Goal: Task Accomplishment & Management: Use online tool/utility

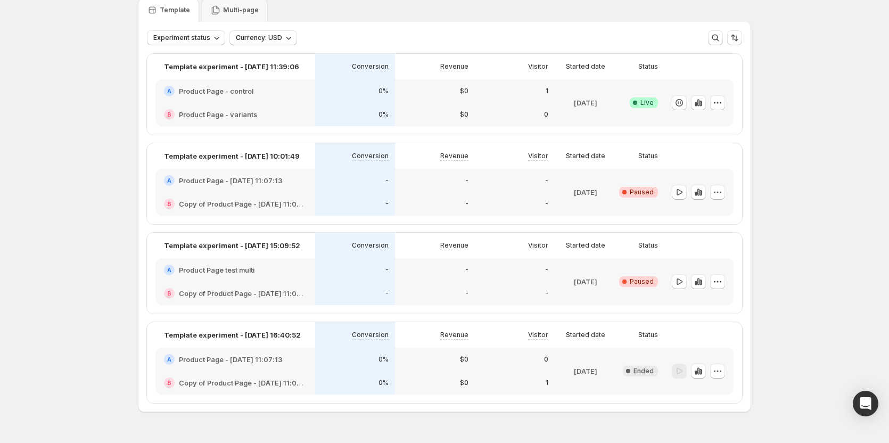
scroll to position [16, 0]
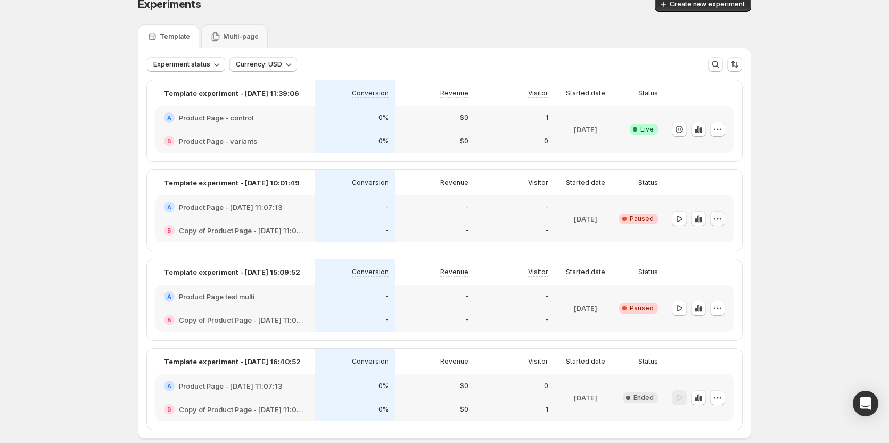
click at [723, 217] on icon "button" at bounding box center [717, 218] width 11 height 11
click at [807, 140] on div "Experiments. This page is ready Experiments Create new experiment Template Mult…" at bounding box center [444, 240] width 889 height 512
click at [712, 131] on button "button" at bounding box center [717, 129] width 15 height 15
click at [701, 146] on span "Edit" at bounding box center [729, 151] width 111 height 11
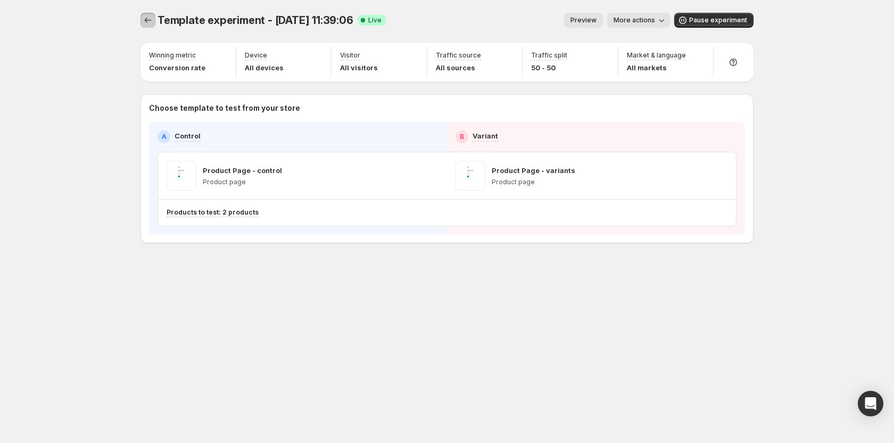
click at [145, 22] on icon "Experiments" at bounding box center [148, 20] width 11 height 11
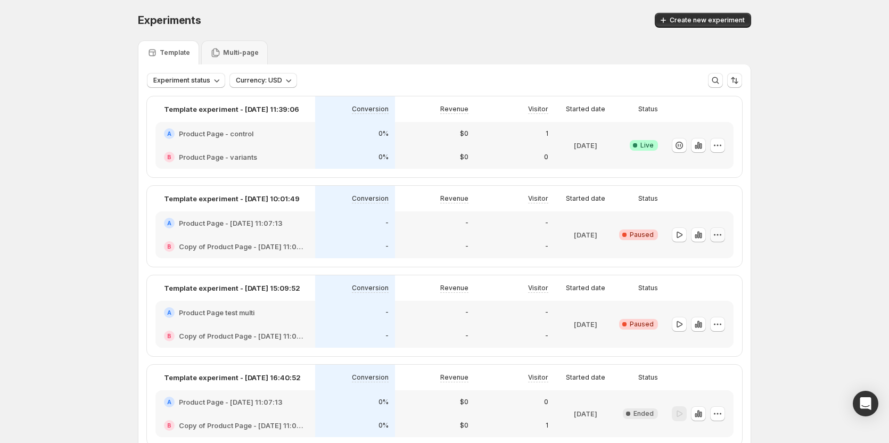
click at [718, 232] on icon "button" at bounding box center [717, 234] width 11 height 11
click at [700, 312] on div "Delete" at bounding box center [719, 310] width 65 height 11
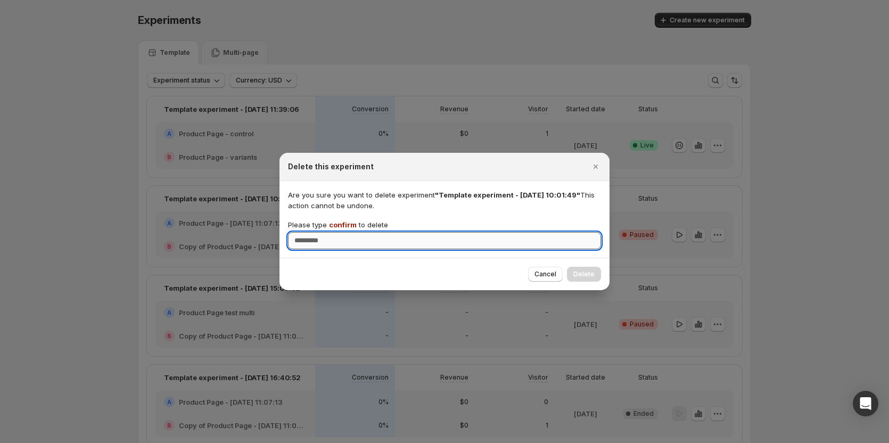
click at [480, 243] on input "Please type confirm to delete" at bounding box center [444, 240] width 313 height 17
type input "*******"
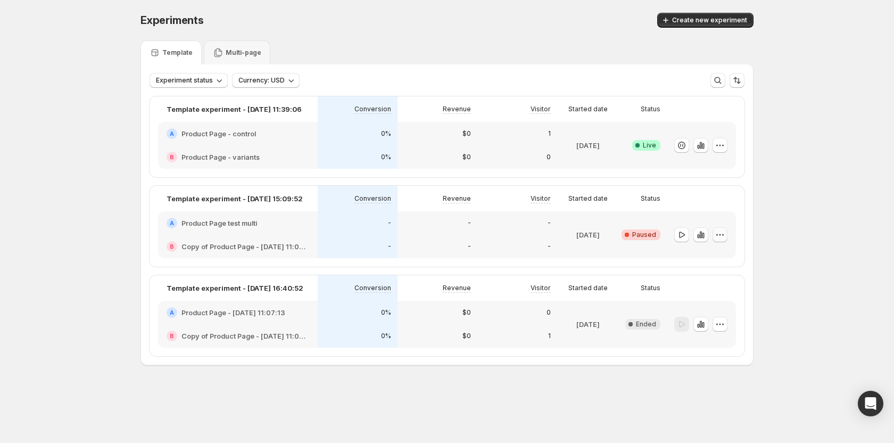
click at [721, 230] on icon "button" at bounding box center [720, 234] width 11 height 11
click at [693, 309] on icon "button" at bounding box center [692, 310] width 11 height 11
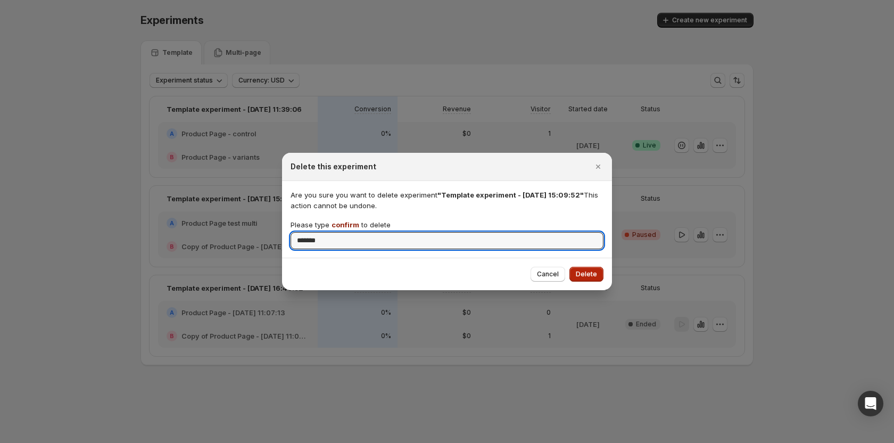
type input "*******"
click at [590, 275] on span "Delete" at bounding box center [586, 274] width 21 height 9
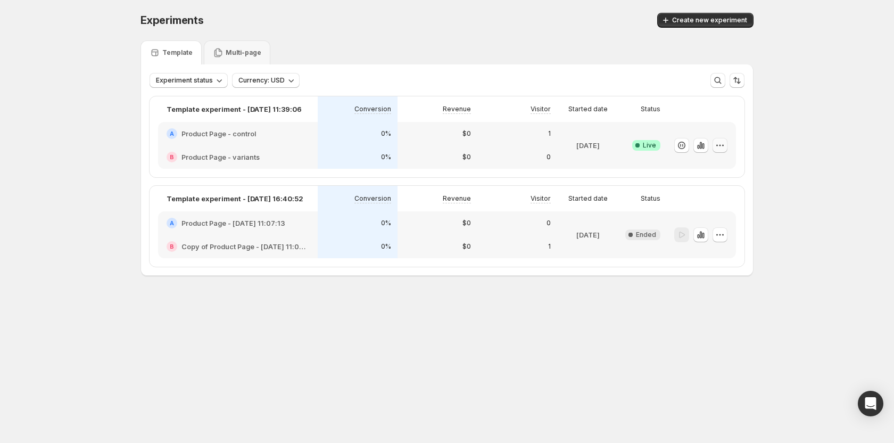
click at [725, 143] on icon "button" at bounding box center [720, 145] width 11 height 11
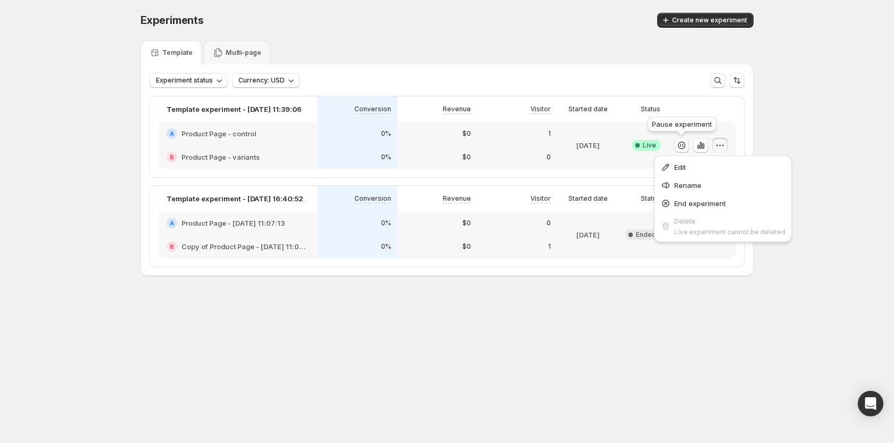
click at [679, 145] on icon "button" at bounding box center [681, 145] width 11 height 11
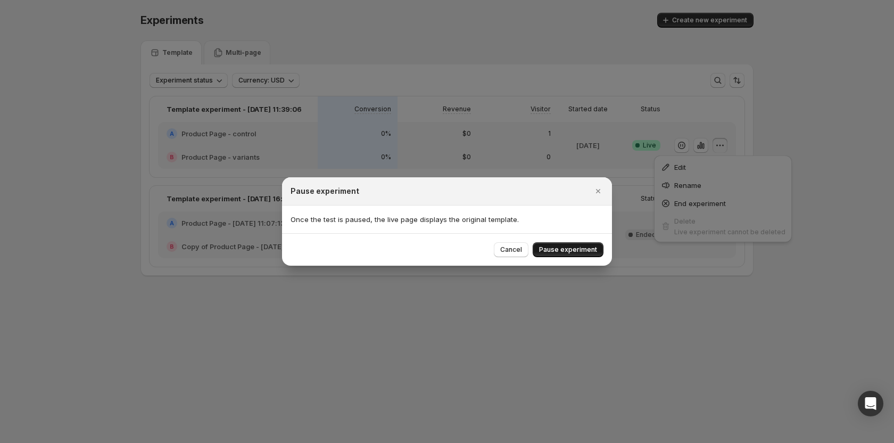
click at [568, 250] on span "Pause experiment" at bounding box center [568, 249] width 58 height 9
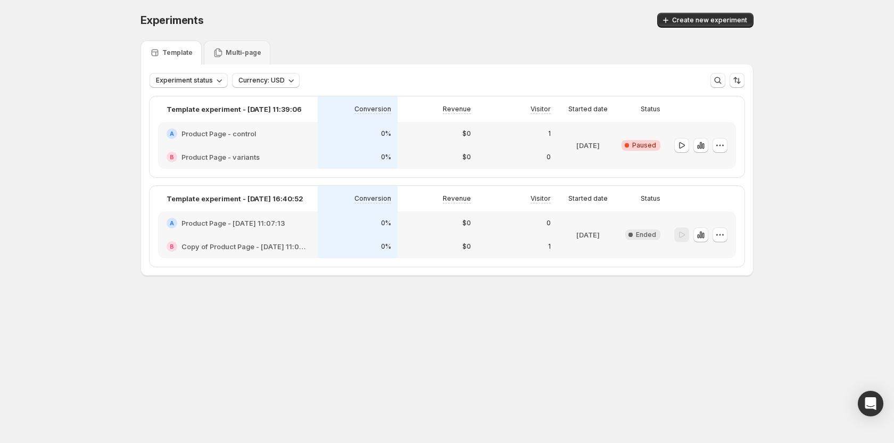
click at [588, 341] on body "Experiments. This page is ready Experiments Create new experiment Template Mult…" at bounding box center [447, 221] width 894 height 443
click at [718, 146] on icon "button" at bounding box center [720, 145] width 11 height 11
click at [704, 203] on span "End experiment" at bounding box center [727, 203] width 52 height 9
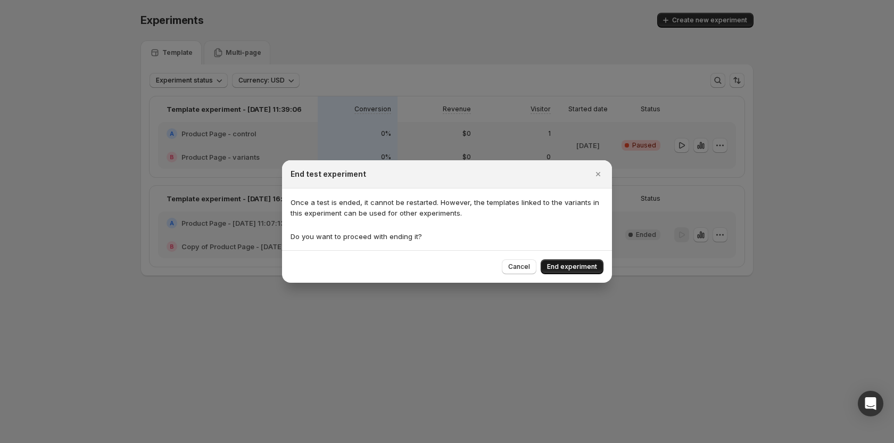
click at [553, 262] on button "End experiment" at bounding box center [572, 266] width 63 height 15
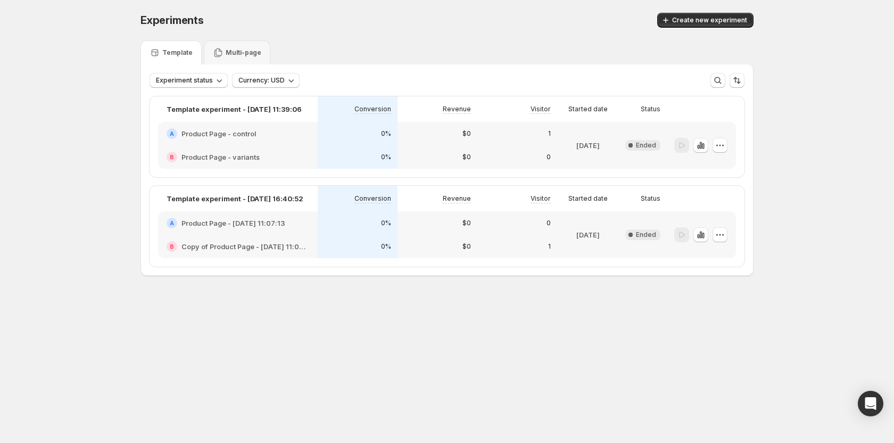
click at [573, 309] on div "Experiments. This page is ready Experiments Create new experiment Template Mult…" at bounding box center [447, 166] width 638 height 333
click at [704, 15] on button "Create new experiment" at bounding box center [705, 20] width 96 height 15
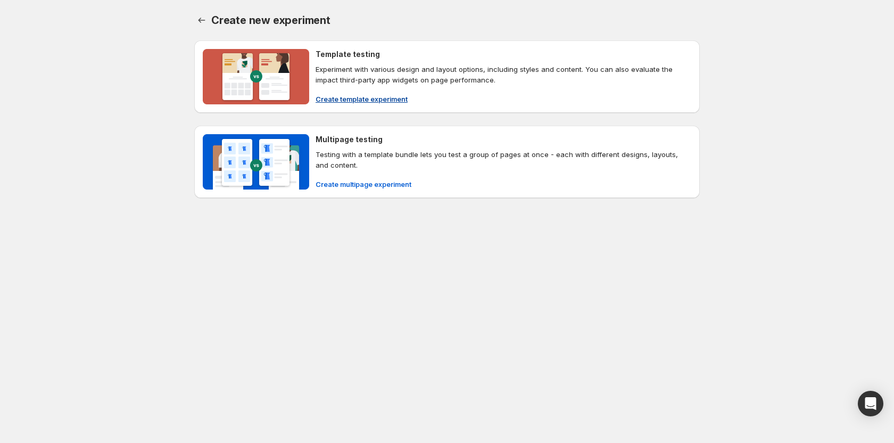
click at [361, 103] on span "Create template experiment" at bounding box center [362, 99] width 92 height 11
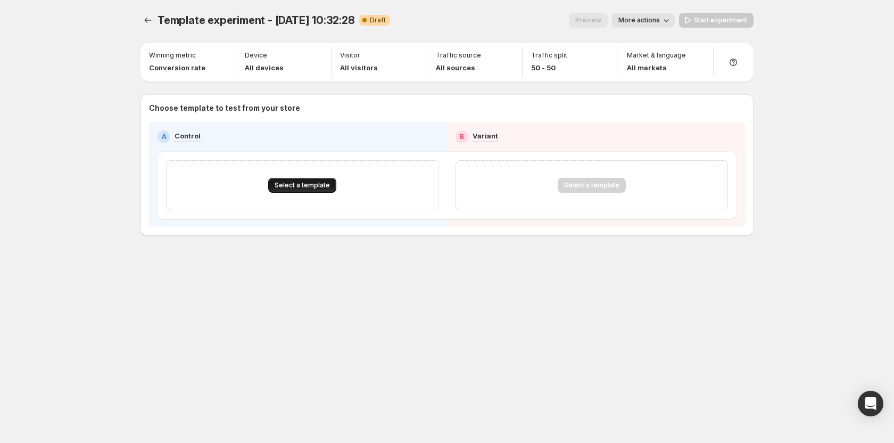
click at [297, 191] on button "Select a template" at bounding box center [302, 185] width 68 height 15
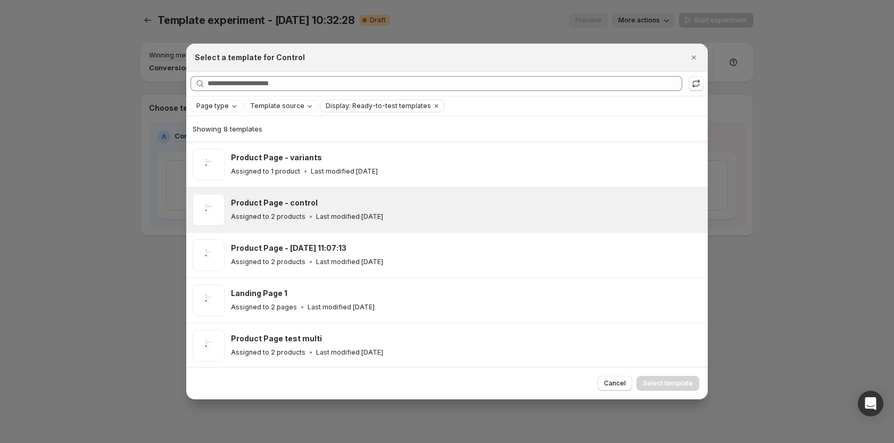
click at [329, 212] on p "Last modified 7 days ago" at bounding box center [349, 216] width 67 height 9
click at [679, 384] on span "Select template" at bounding box center [668, 383] width 50 height 9
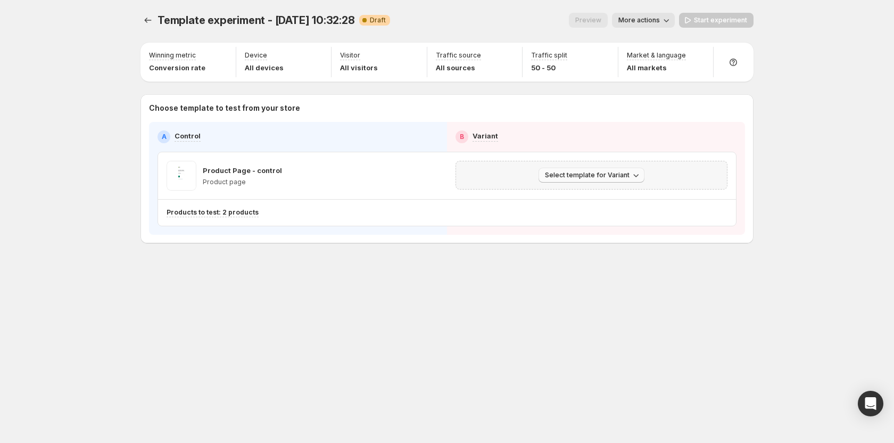
click at [586, 169] on button "Select template for Variant" at bounding box center [591, 175] width 106 height 15
click at [569, 197] on span "Select an existing template" at bounding box center [584, 197] width 90 height 9
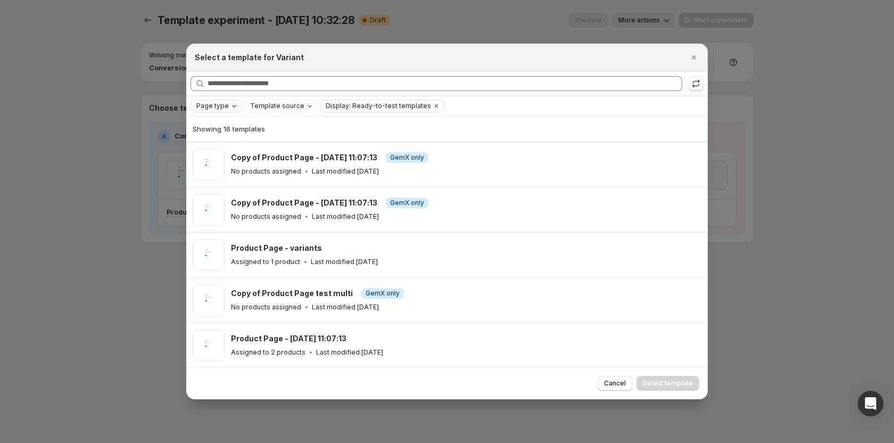
click at [219, 103] on span "Page type" at bounding box center [212, 106] width 32 height 9
click at [226, 148] on span "Product page" at bounding box center [233, 151] width 45 height 9
click at [444, 116] on div "Showing 12 templates" at bounding box center [447, 129] width 509 height 26
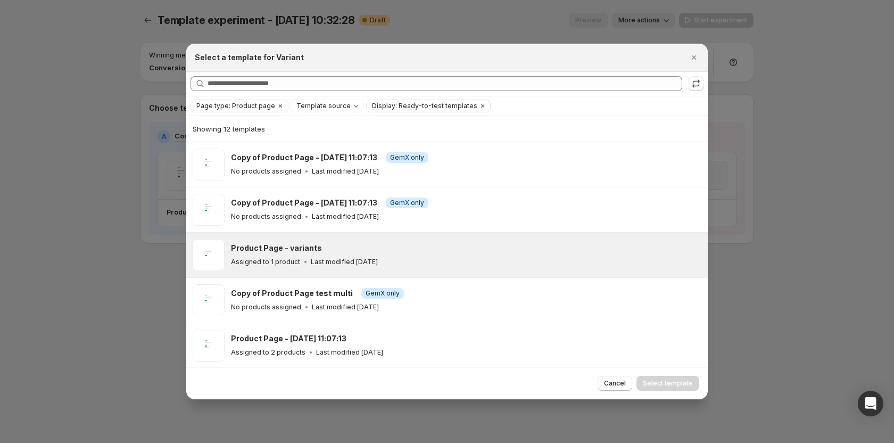
click at [344, 240] on div "Product Page - variants Assigned to 1 product Last modified 7 days ago" at bounding box center [466, 255] width 470 height 32
click at [655, 383] on span "Select template" at bounding box center [668, 383] width 50 height 9
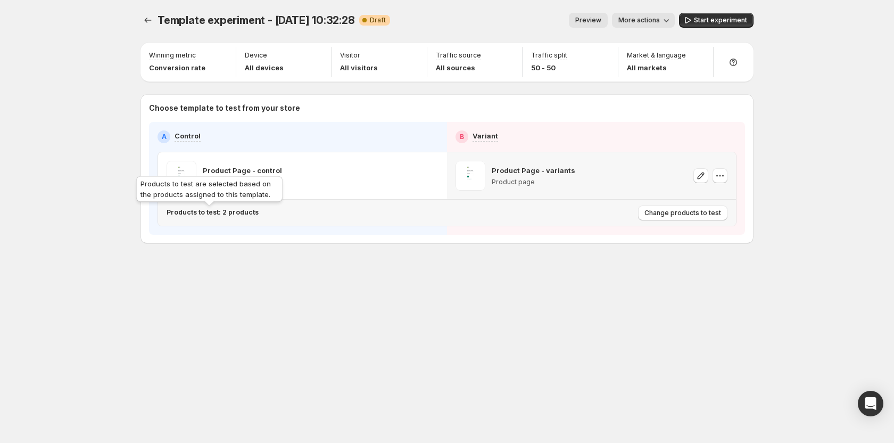
click at [215, 212] on p "Products to test: 2 products" at bounding box center [213, 212] width 92 height 9
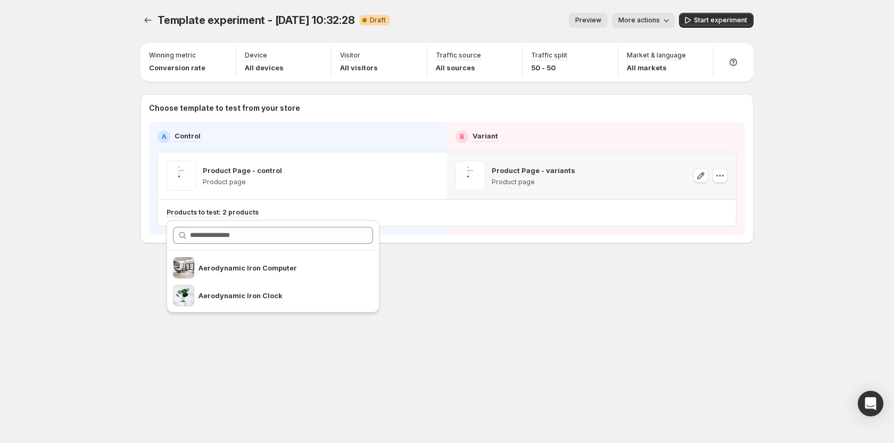
click at [579, 343] on div "Template experiment - Oct 2, 10:32:28. This page is ready Template experiment -…" at bounding box center [447, 221] width 638 height 443
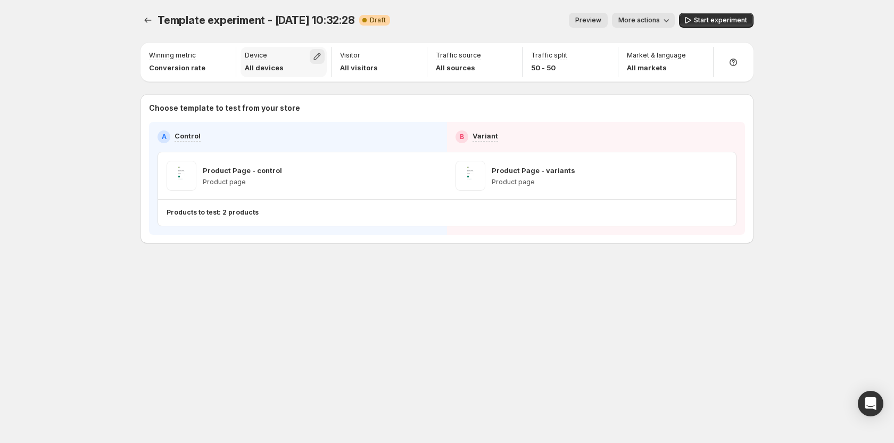
click at [313, 59] on icon "button" at bounding box center [317, 56] width 11 height 11
click at [443, 107] on p "Choose template to test from your store" at bounding box center [447, 108] width 596 height 11
click at [318, 51] on icon "button" at bounding box center [317, 56] width 11 height 11
click at [480, 108] on p "Choose template to test from your store" at bounding box center [447, 108] width 596 height 11
click at [417, 49] on button "button" at bounding box center [412, 56] width 15 height 15
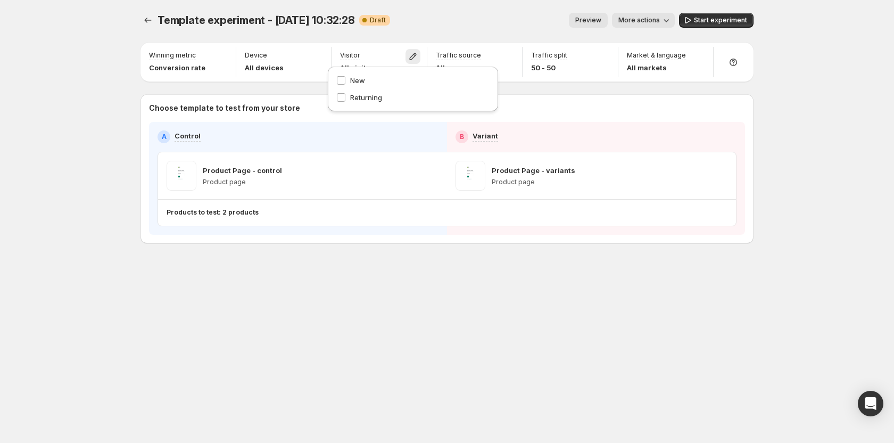
click at [548, 94] on div "Winning metric Conversion rate Device All devices Visitor All visitors Traffic …" at bounding box center [446, 143] width 613 height 201
click at [503, 53] on icon "button" at bounding box center [508, 56] width 11 height 11
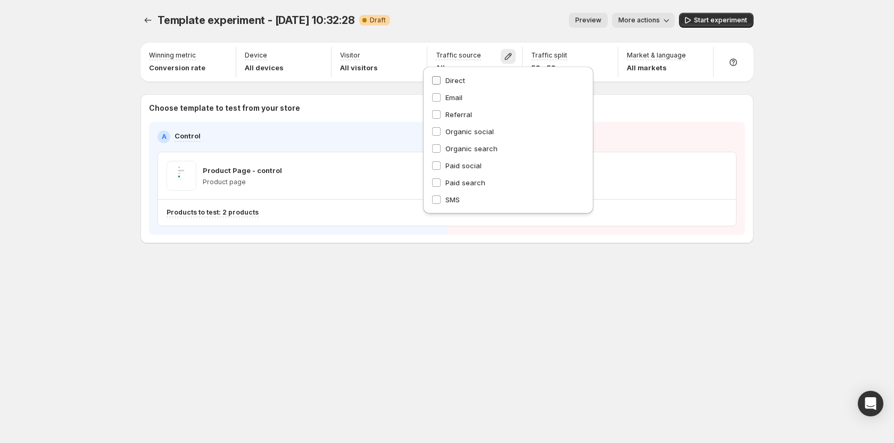
click at [447, 80] on span "Direct" at bounding box center [455, 80] width 20 height 9
click at [449, 117] on span "Referral" at bounding box center [458, 114] width 27 height 9
click at [452, 134] on span "Organic social" at bounding box center [469, 131] width 48 height 9
click at [451, 147] on span "Organic search" at bounding box center [471, 148] width 52 height 9
click at [453, 162] on span "Paid social" at bounding box center [463, 165] width 36 height 9
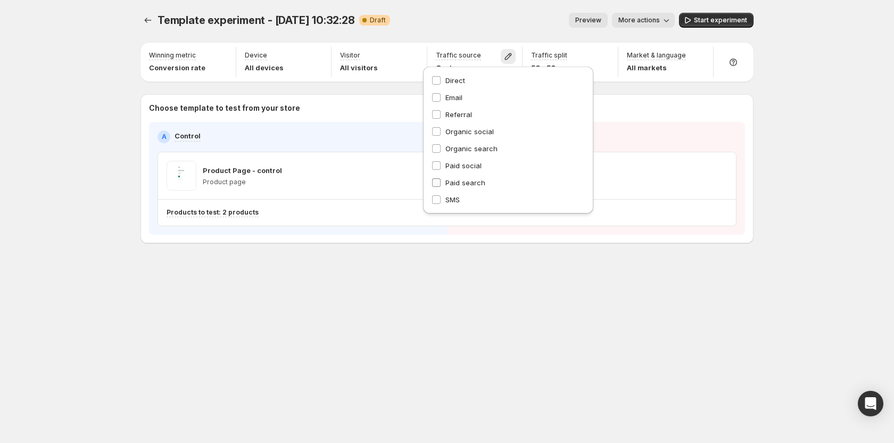
click at [451, 177] on span "Paid search" at bounding box center [465, 182] width 40 height 11
click at [446, 196] on span "SMS" at bounding box center [452, 199] width 14 height 9
click at [785, 142] on div "Template experiment - Oct 2, 10:32:28. This page is ready Template experiment -…" at bounding box center [447, 221] width 894 height 443
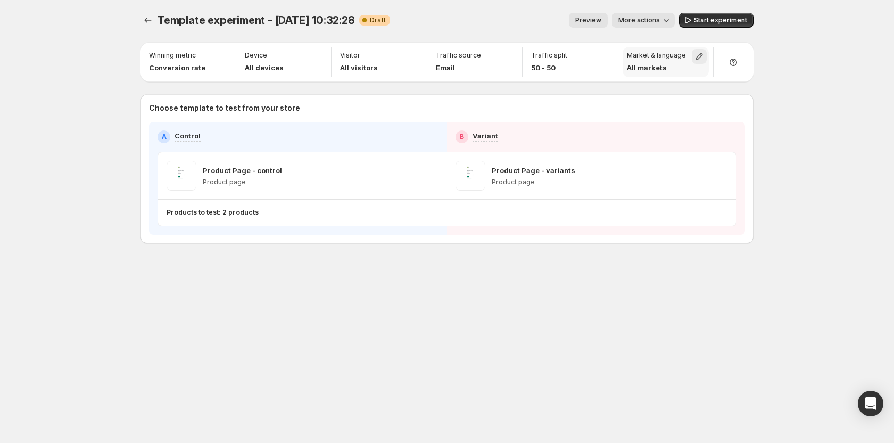
click at [697, 52] on icon "button" at bounding box center [699, 56] width 11 height 11
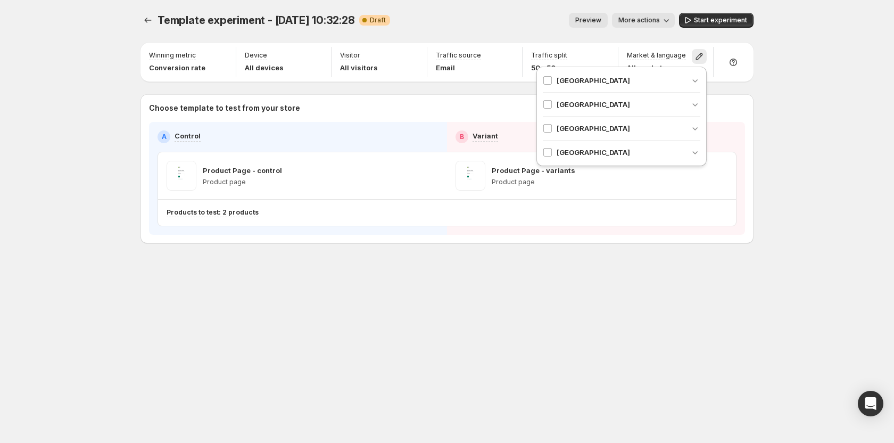
click at [624, 82] on div "Angola" at bounding box center [621, 80] width 157 height 11
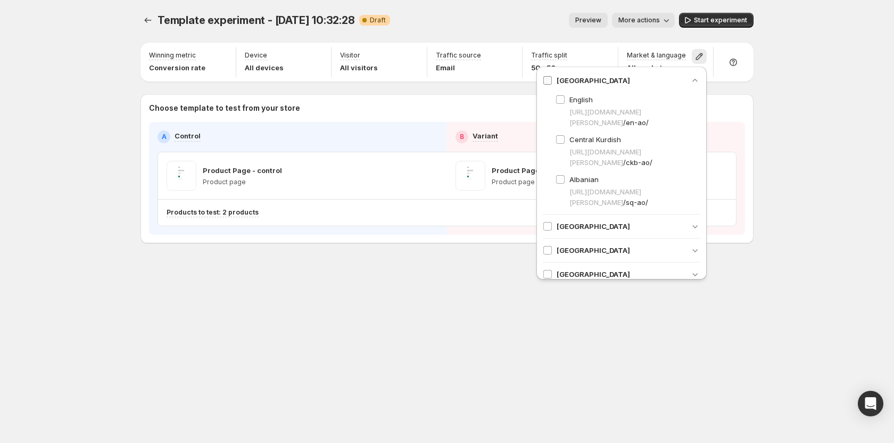
click at [552, 83] on span at bounding box center [548, 81] width 10 height 10
click at [503, 18] on div "Preview More actions" at bounding box center [536, 20] width 276 height 15
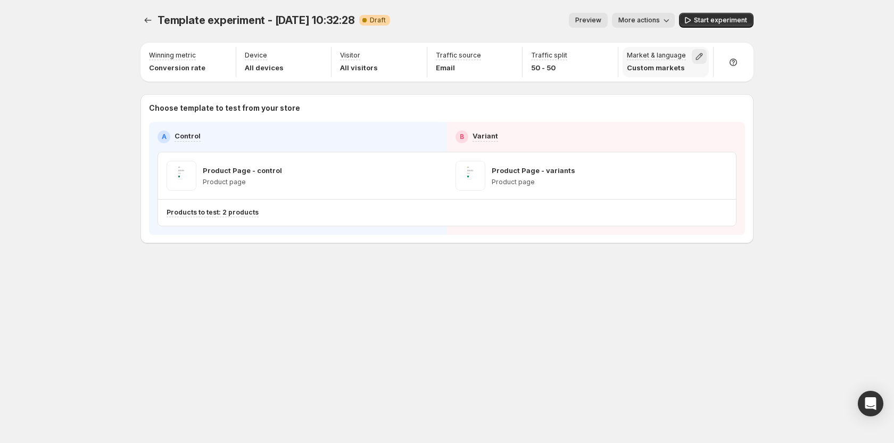
click at [701, 54] on icon "button" at bounding box center [699, 56] width 7 height 7
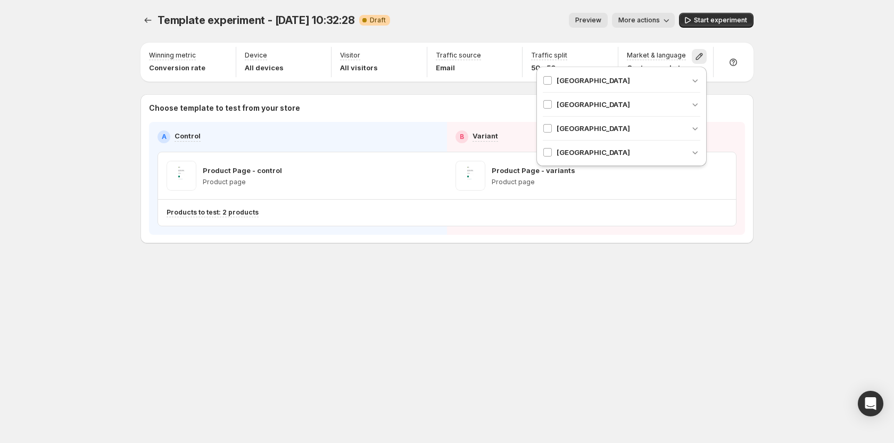
click at [503, 15] on div "Preview More actions" at bounding box center [536, 20] width 276 height 15
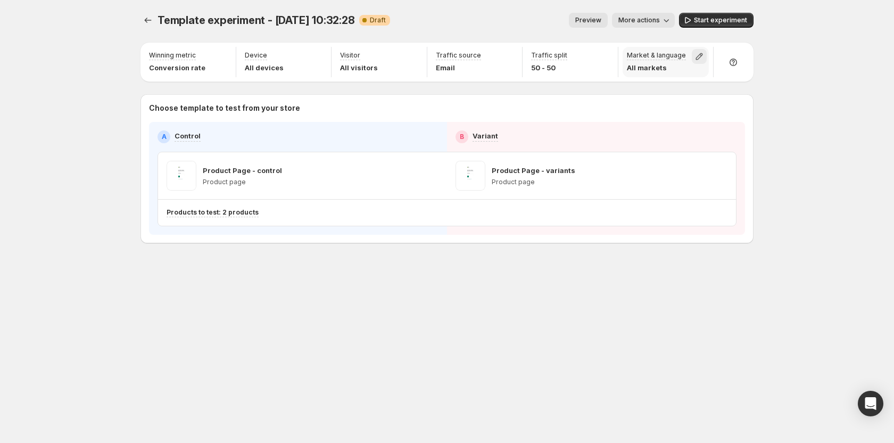
click at [698, 51] on icon "button" at bounding box center [699, 56] width 11 height 11
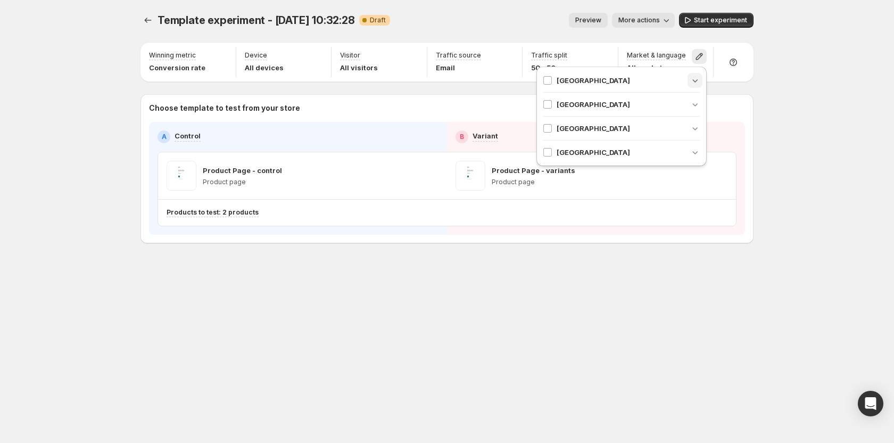
click at [699, 78] on icon "button" at bounding box center [695, 80] width 11 height 11
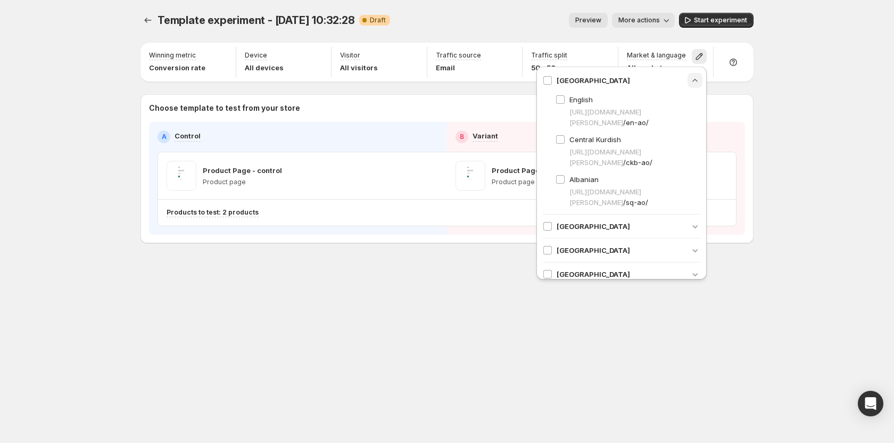
click at [693, 79] on icon "button" at bounding box center [695, 80] width 11 height 11
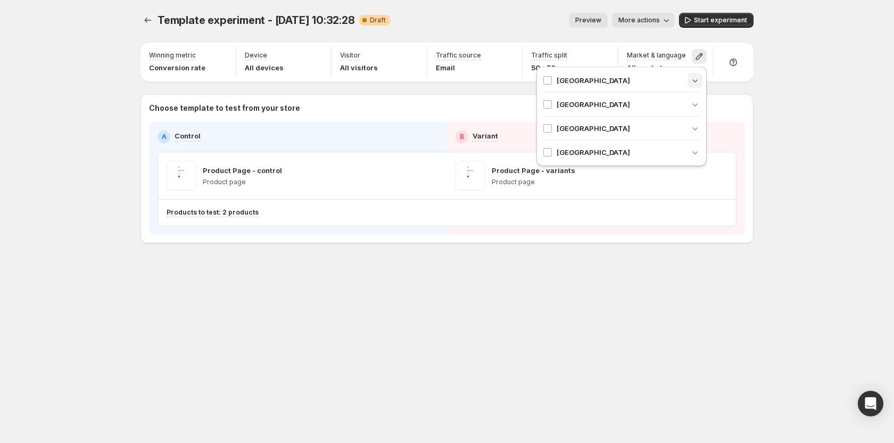
click at [517, 17] on div "Preview More actions" at bounding box center [536, 20] width 276 height 15
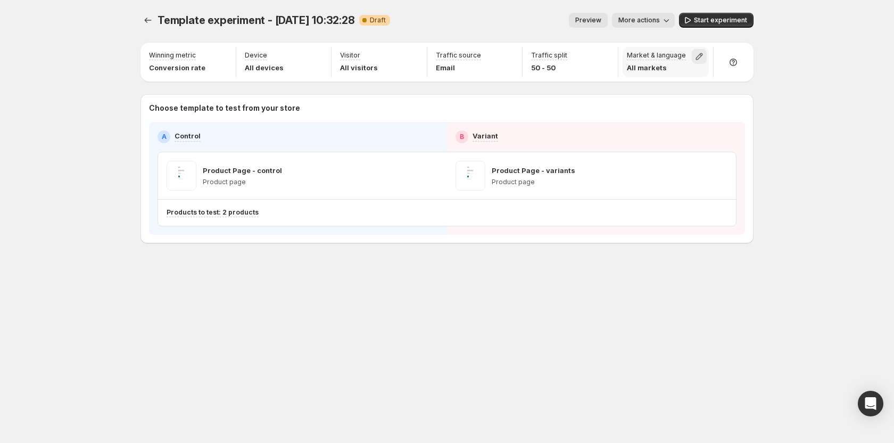
click at [699, 53] on icon "button" at bounding box center [699, 56] width 11 height 11
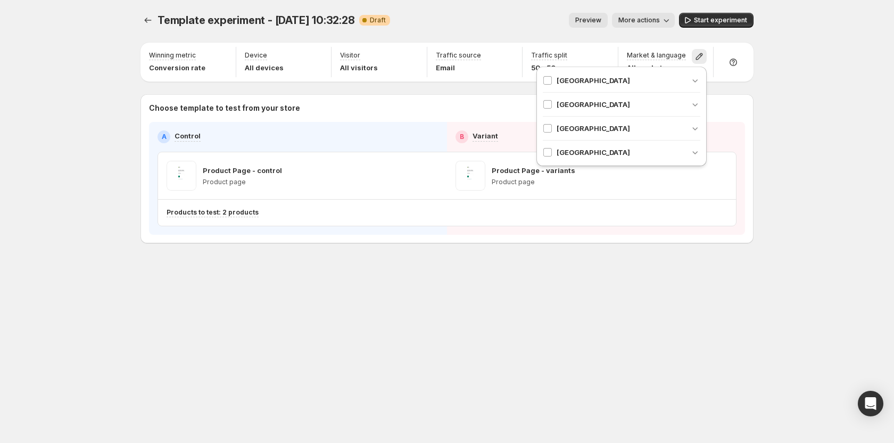
click at [509, 6] on div "Template experiment - Oct 2, 10:32:28. This page is ready Template experiment -…" at bounding box center [446, 20] width 613 height 40
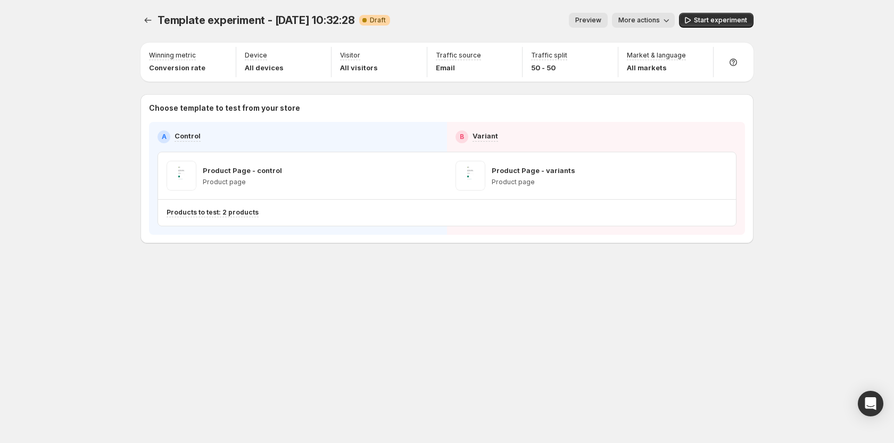
click at [509, 6] on div "Template experiment - Oct 2, 10:32:28. This page is ready Template experiment -…" at bounding box center [446, 20] width 613 height 40
click at [104, 112] on div "Template experiment - Oct 2, 10:32:28. This page is ready Template experiment -…" at bounding box center [447, 221] width 894 height 443
click at [702, 54] on icon "button" at bounding box center [699, 56] width 7 height 7
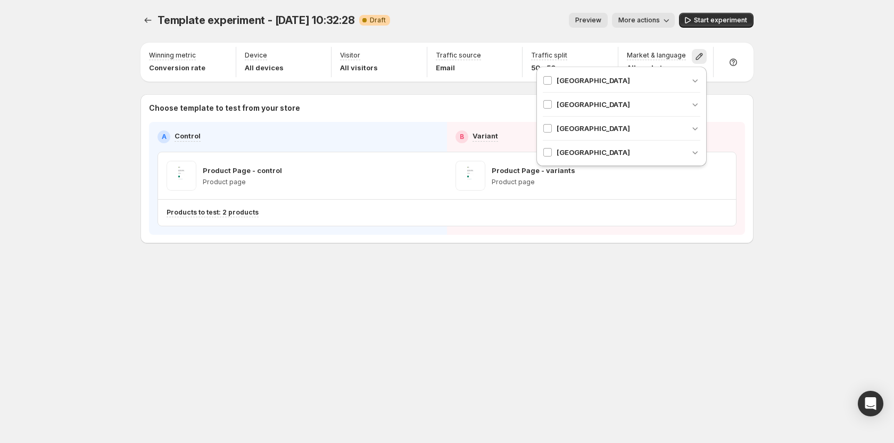
click at [540, 273] on div "Template experiment - Oct 2, 10:32:28. This page is ready Template experiment -…" at bounding box center [447, 150] width 638 height 301
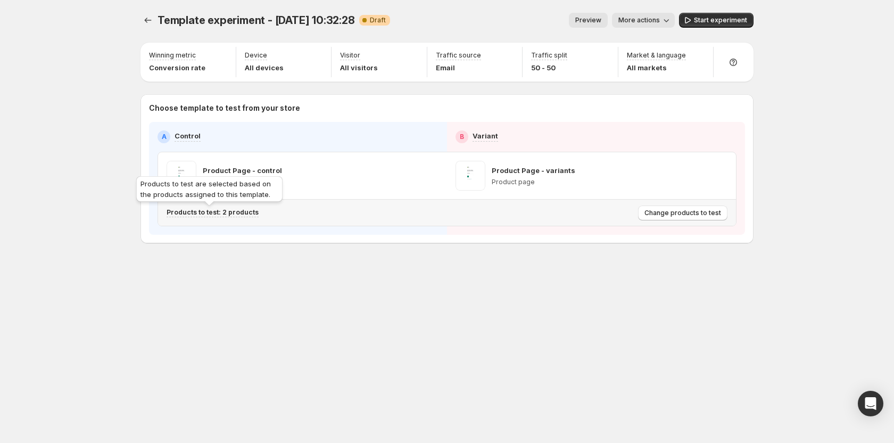
click at [220, 212] on p "Products to test: 2 products" at bounding box center [213, 212] width 92 height 9
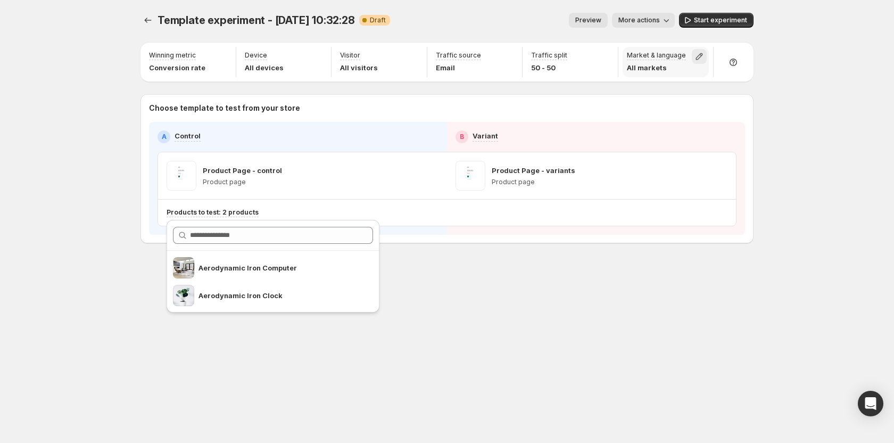
click at [700, 56] on icon "button" at bounding box center [699, 56] width 11 height 11
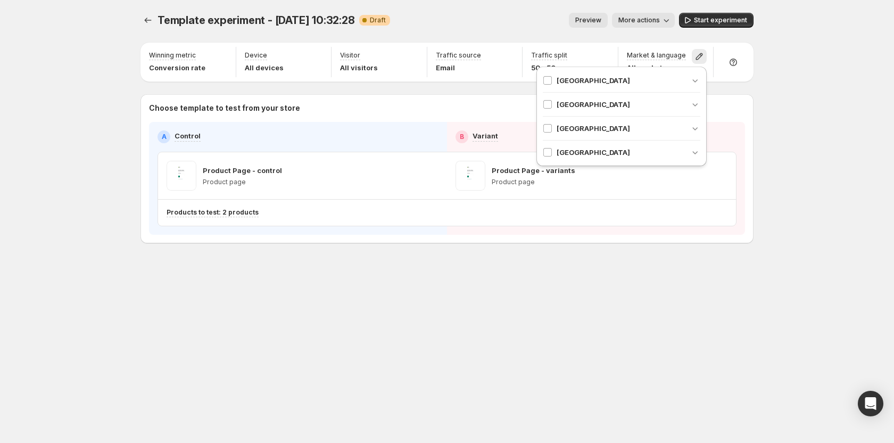
click at [792, 107] on div "Template experiment - Oct 2, 10:32:28. This page is ready Template experiment -…" at bounding box center [447, 221] width 894 height 443
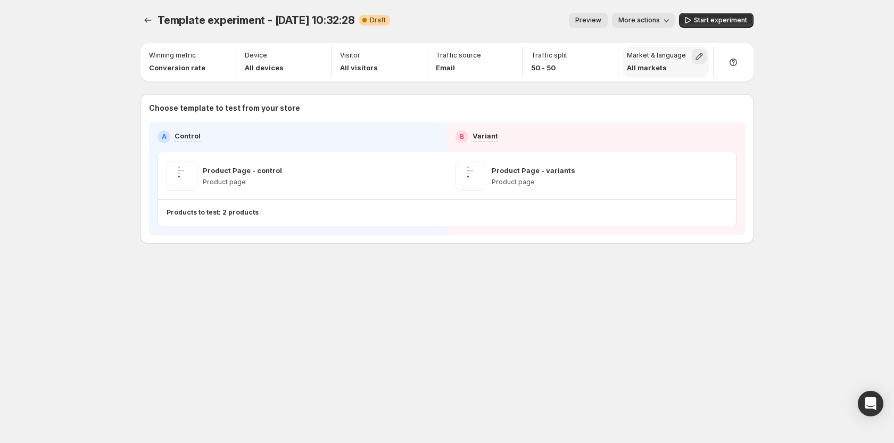
click at [698, 56] on icon "button" at bounding box center [699, 56] width 11 height 11
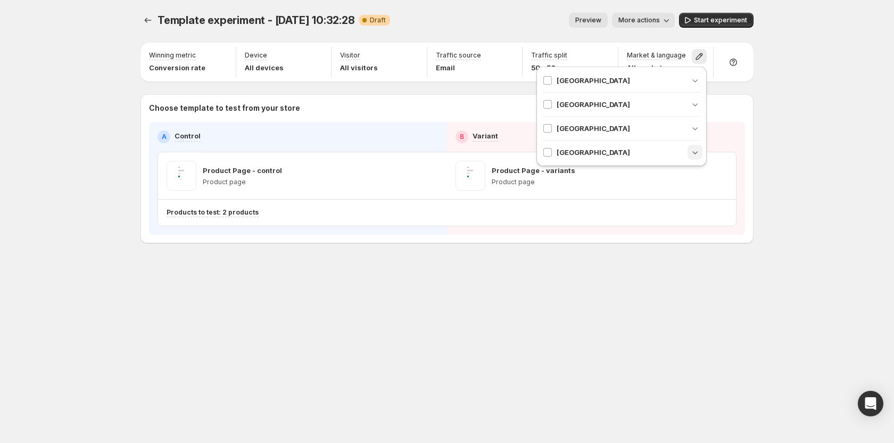
click at [695, 150] on icon "button" at bounding box center [695, 152] width 11 height 11
click at [813, 177] on div "Template experiment - Oct 2, 10:32:28. This page is ready Template experiment -…" at bounding box center [447, 221] width 894 height 443
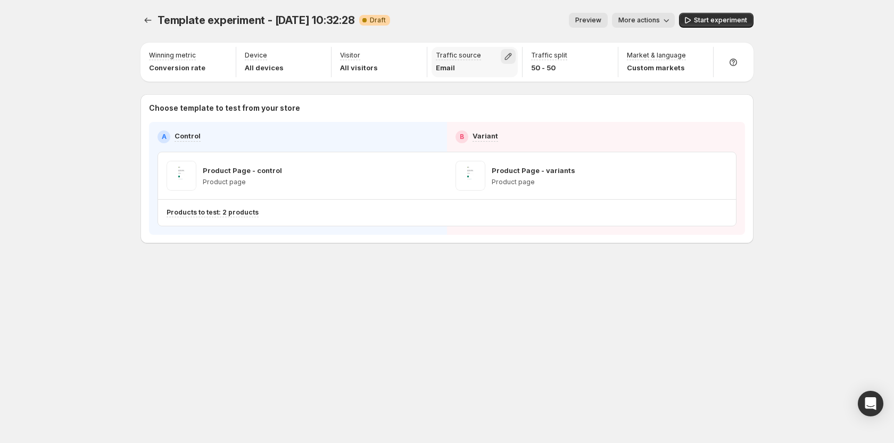
click at [508, 58] on icon "button" at bounding box center [508, 56] width 7 height 7
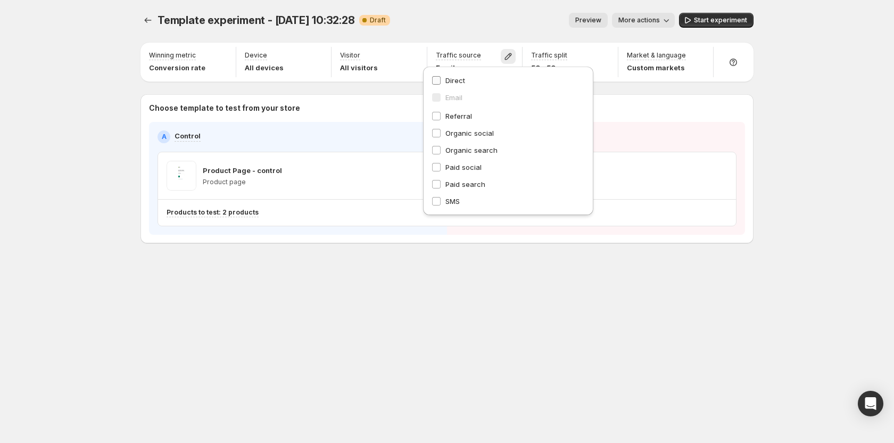
click at [450, 79] on span "Direct" at bounding box center [455, 80] width 20 height 9
click at [452, 117] on span "Referral" at bounding box center [458, 114] width 27 height 9
click at [452, 133] on span "Organic social" at bounding box center [469, 131] width 48 height 9
click at [452, 151] on span "Organic search" at bounding box center [471, 148] width 52 height 9
click at [450, 169] on span "Paid social" at bounding box center [463, 165] width 36 height 9
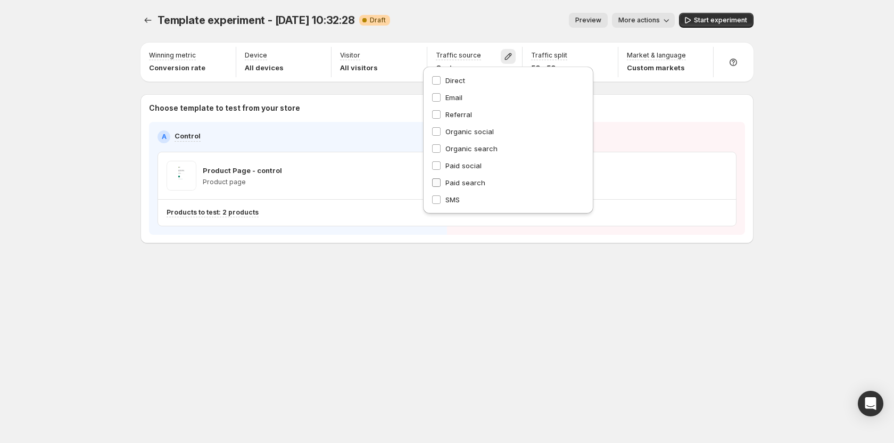
drag, startPoint x: 451, startPoint y: 184, endPoint x: 452, endPoint y: 201, distance: 16.5
click at [451, 185] on span "Paid search" at bounding box center [465, 182] width 40 height 9
click at [452, 201] on span "SMS" at bounding box center [452, 199] width 14 height 9
click at [512, 283] on div "Template experiment - Oct 2, 10:32:28. This page is ready Template experiment -…" at bounding box center [447, 150] width 638 height 301
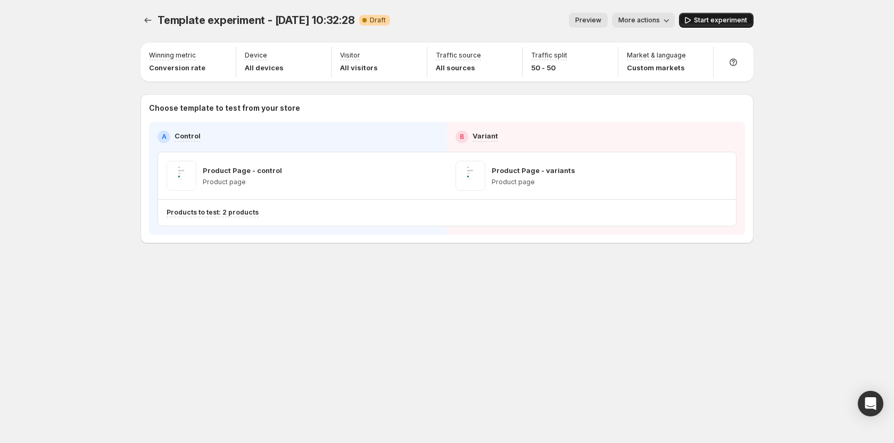
click at [725, 23] on span "Start experiment" at bounding box center [720, 20] width 53 height 9
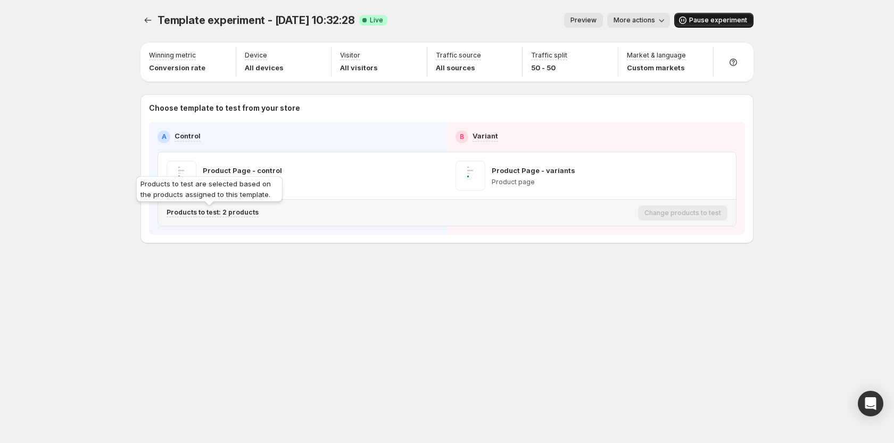
click at [243, 212] on p "Products to test: 2 products" at bounding box center [213, 212] width 92 height 9
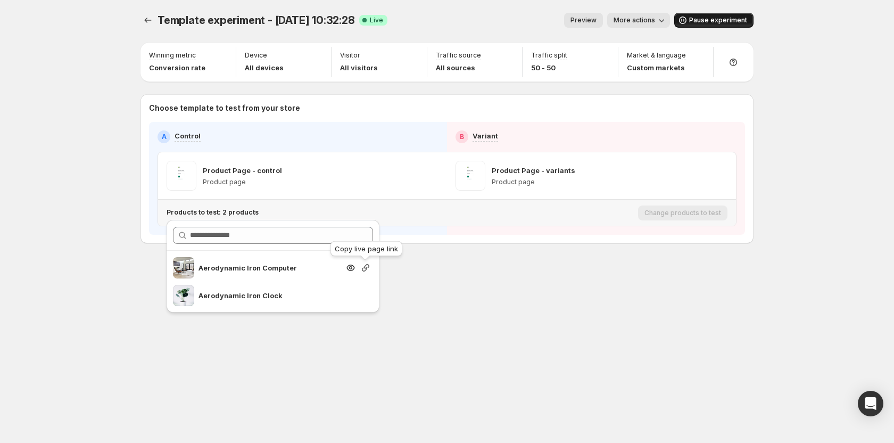
click at [365, 266] on icon "button" at bounding box center [365, 267] width 7 height 7
click at [477, 305] on div "Template experiment - Oct 2, 10:32:28. This page is ready Template experiment -…" at bounding box center [447, 221] width 638 height 443
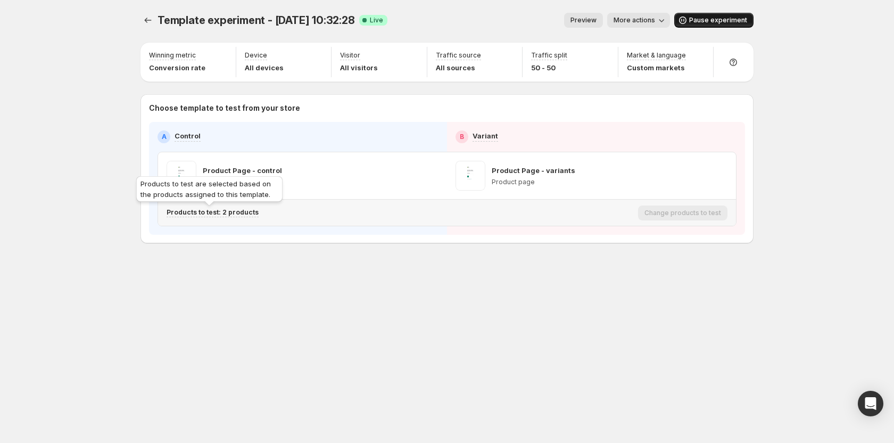
click at [246, 214] on p "Products to test: 2 products" at bounding box center [213, 212] width 92 height 9
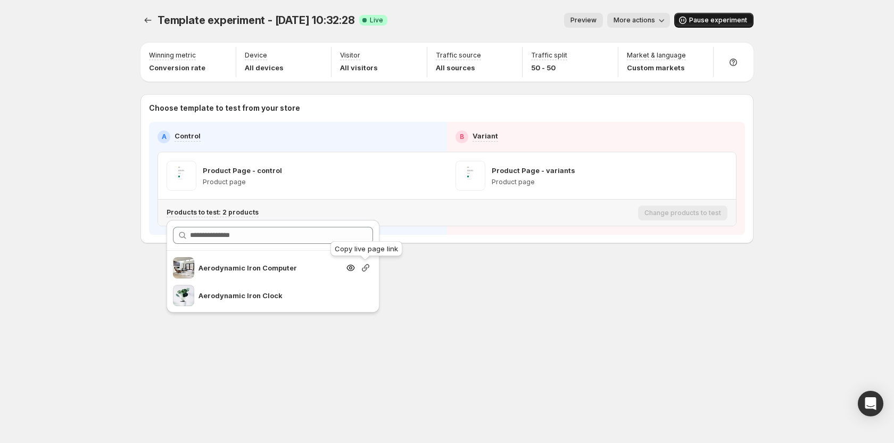
click at [367, 270] on icon "button" at bounding box center [365, 267] width 11 height 11
click at [547, 317] on div "Template experiment - Oct 2, 10:32:28. This page is ready Template experiment -…" at bounding box center [447, 221] width 638 height 443
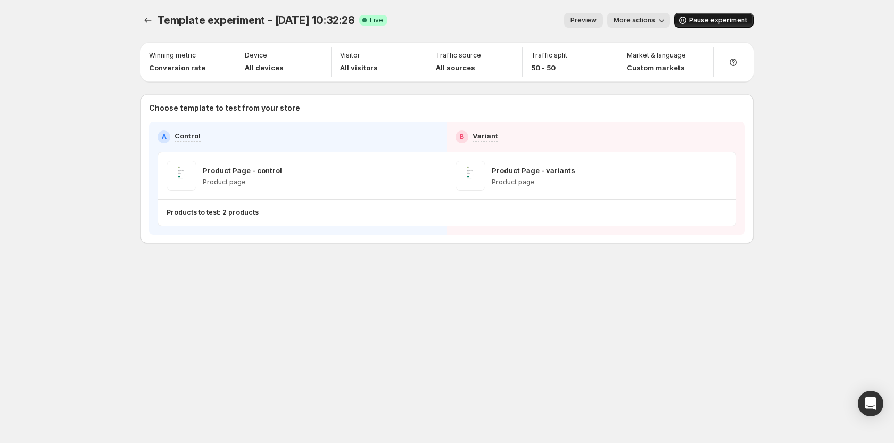
click at [700, 23] on span "Pause experiment" at bounding box center [718, 20] width 58 height 9
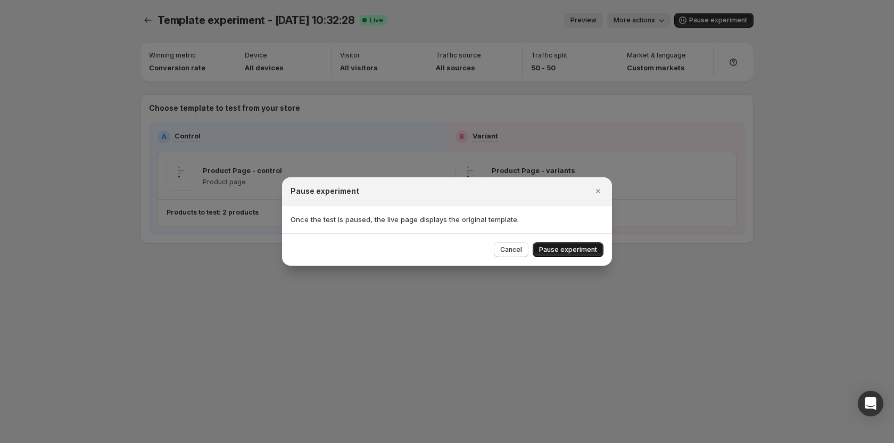
click at [576, 251] on span "Pause experiment" at bounding box center [568, 249] width 58 height 9
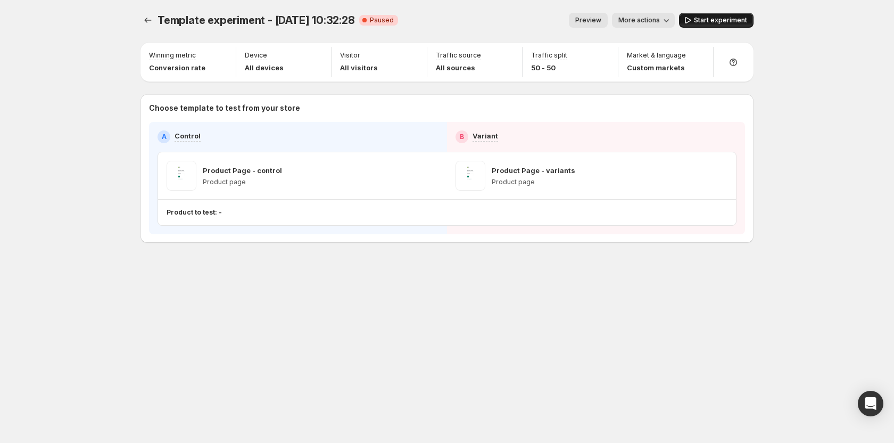
click at [720, 21] on span "Start experiment" at bounding box center [720, 20] width 53 height 9
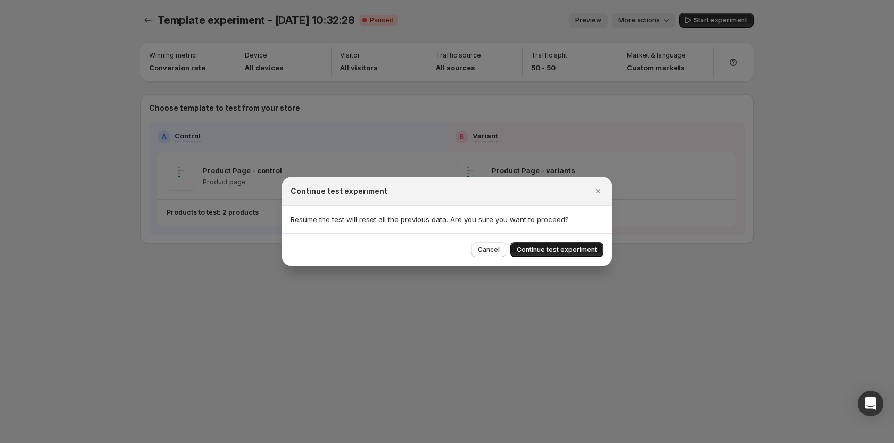
click at [585, 248] on span "Continue test experiment" at bounding box center [557, 249] width 80 height 9
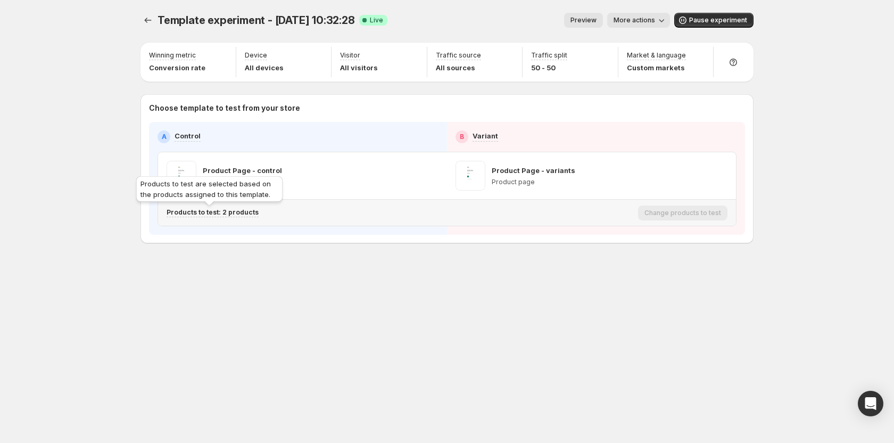
click at [238, 209] on p "Products to test: 2 products" at bounding box center [213, 212] width 92 height 9
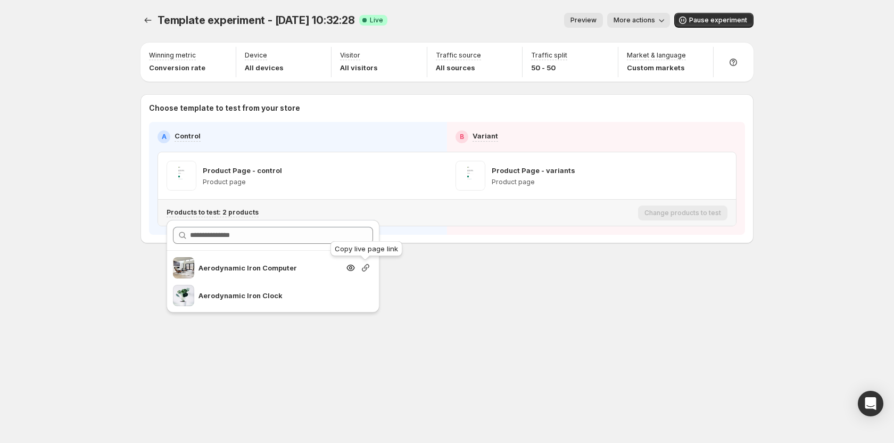
click at [370, 263] on icon "button" at bounding box center [365, 267] width 11 height 11
click at [436, 293] on div "Template experiment - Oct 2, 10:32:28. This page is ready Template experiment -…" at bounding box center [447, 150] width 638 height 301
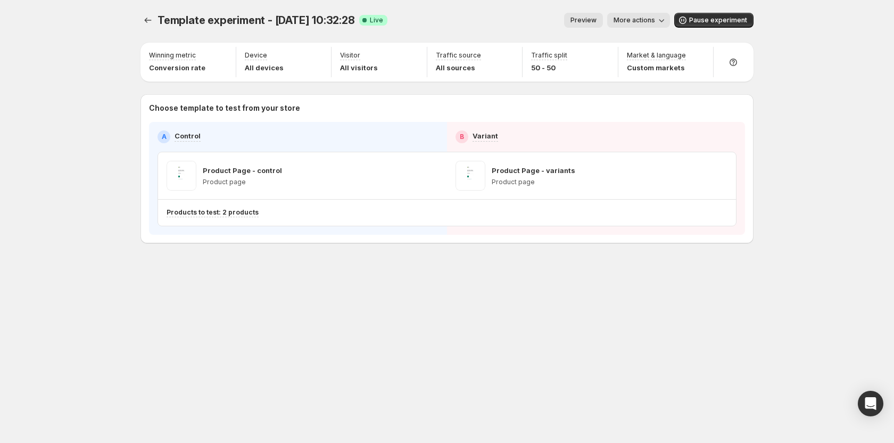
click at [709, 348] on div "Template experiment - Oct 2, 10:32:28. This page is ready Template experiment -…" at bounding box center [447, 221] width 638 height 443
click at [704, 24] on button "Pause experiment" at bounding box center [713, 20] width 79 height 15
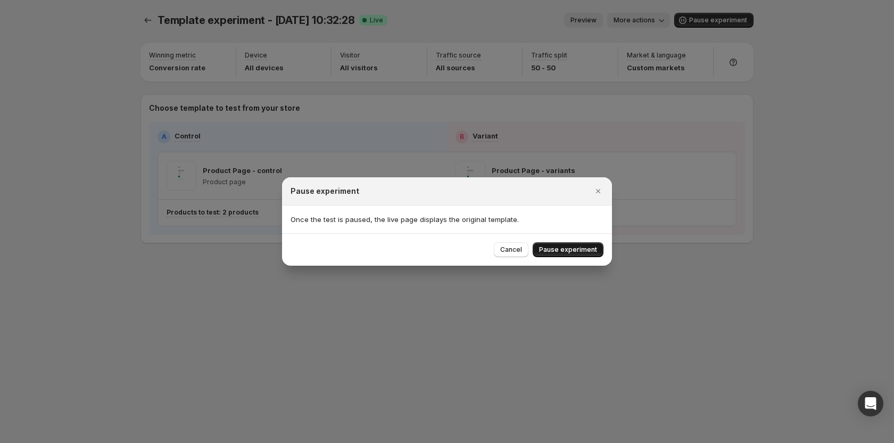
click at [574, 251] on span "Pause experiment" at bounding box center [568, 249] width 58 height 9
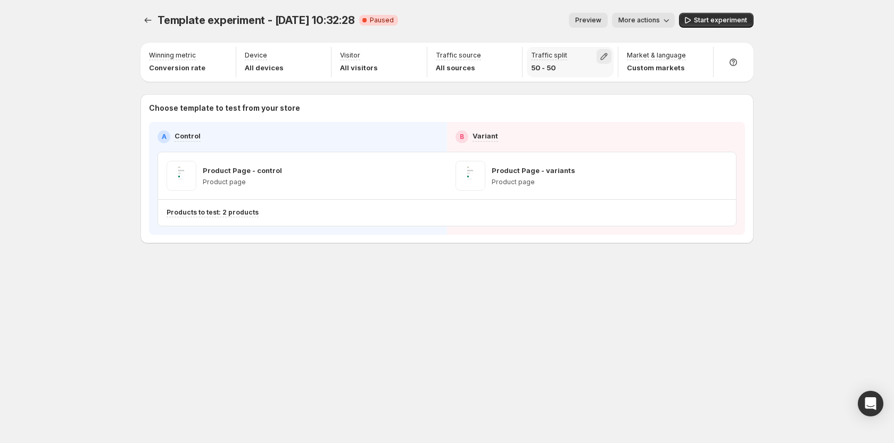
click at [600, 56] on icon "button" at bounding box center [604, 56] width 11 height 11
drag, startPoint x: 604, startPoint y: 80, endPoint x: 503, endPoint y: 80, distance: 101.1
type input "*"
click at [527, 80] on input "range" at bounding box center [603, 79] width 153 height 15
click at [799, 95] on div "Template experiment - Oct 2, 10:32:28. This page is ready Template experiment -…" at bounding box center [447, 221] width 894 height 443
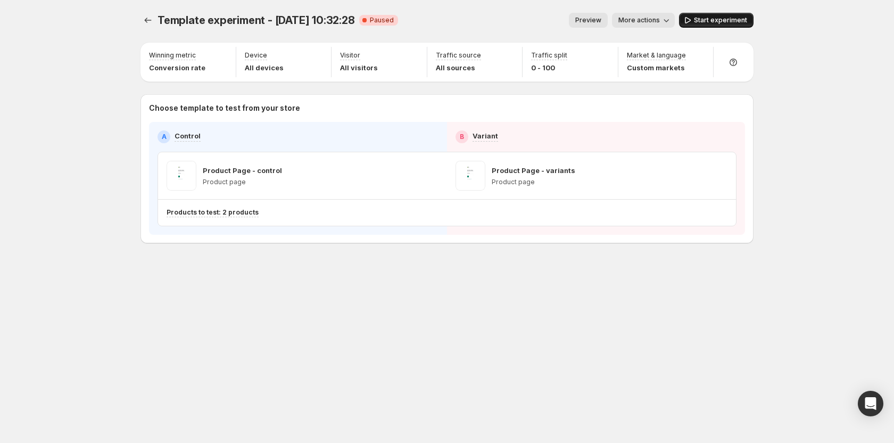
click at [714, 20] on span "Start experiment" at bounding box center [720, 20] width 53 height 9
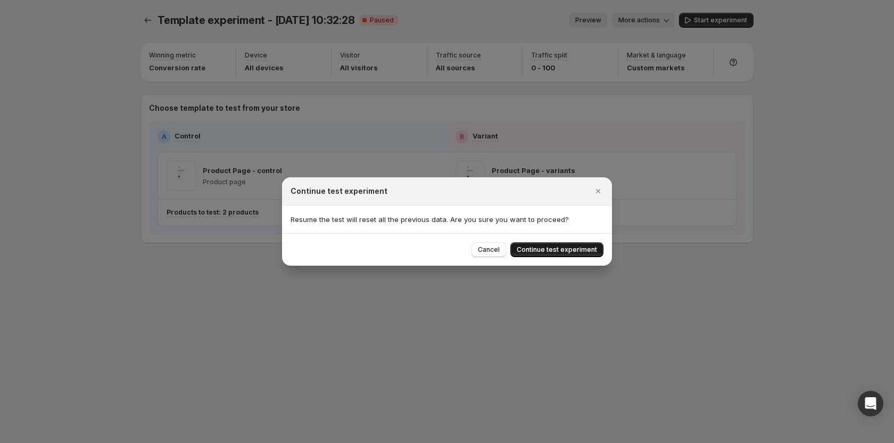
click at [561, 246] on span "Continue test experiment" at bounding box center [557, 249] width 80 height 9
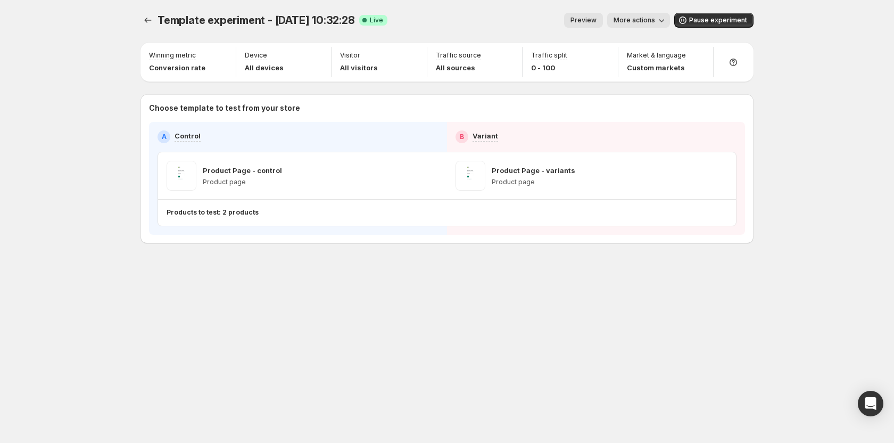
click at [828, 235] on div "Template experiment - Oct 2, 10:32:28. This page is ready Template experiment -…" at bounding box center [447, 221] width 894 height 443
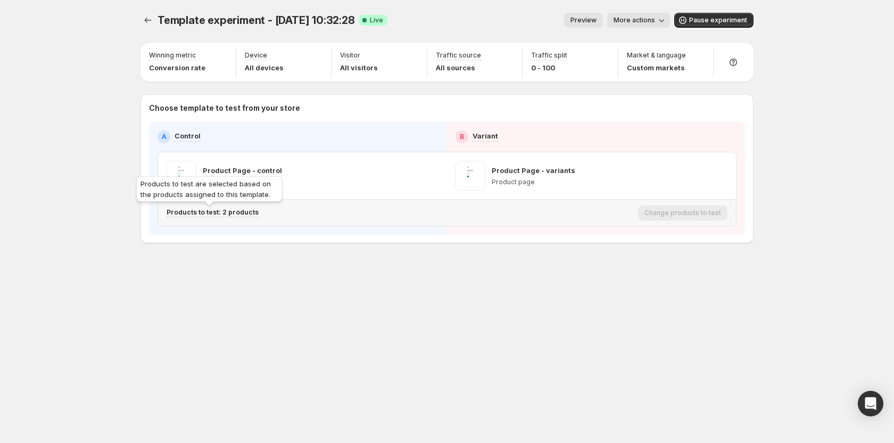
click at [238, 214] on p "Products to test: 2 products" at bounding box center [213, 212] width 92 height 9
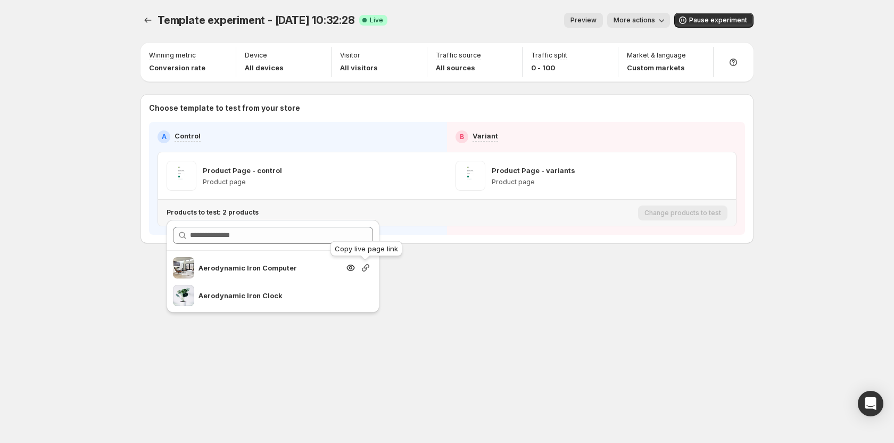
click at [367, 265] on icon "button" at bounding box center [365, 267] width 11 height 11
drag, startPoint x: 488, startPoint y: 297, endPoint x: 477, endPoint y: 388, distance: 91.7
click at [488, 300] on div "Template experiment - Oct 2, 10:32:28. This page is ready Template experiment -…" at bounding box center [447, 150] width 638 height 301
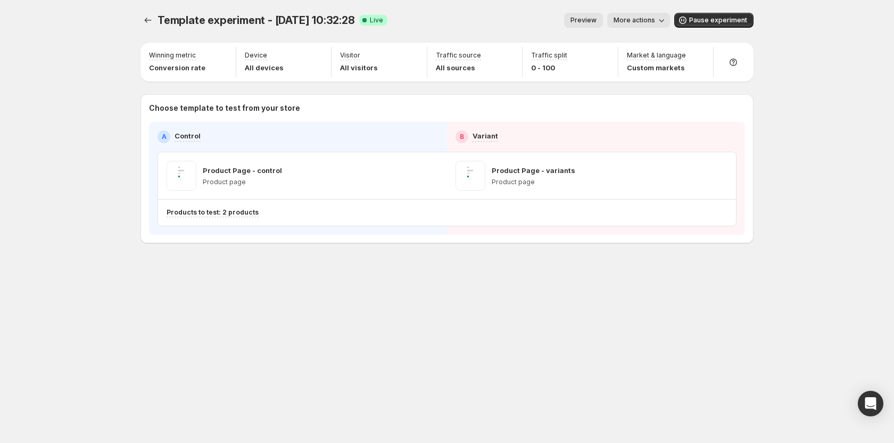
click at [537, 331] on div "Template experiment - Oct 2, 10:32:28. This page is ready Template experiment -…" at bounding box center [447, 221] width 638 height 443
click at [568, 287] on div "Template experiment - Oct 2, 10:32:28. This page is ready Template experiment -…" at bounding box center [447, 150] width 638 height 301
click at [710, 55] on div "Market & language Custom markets" at bounding box center [666, 62] width 96 height 30
click at [692, 59] on div "Market & language Custom markets" at bounding box center [665, 62] width 87 height 30
click at [697, 49] on div "Market & language Custom markets" at bounding box center [665, 62] width 87 height 30
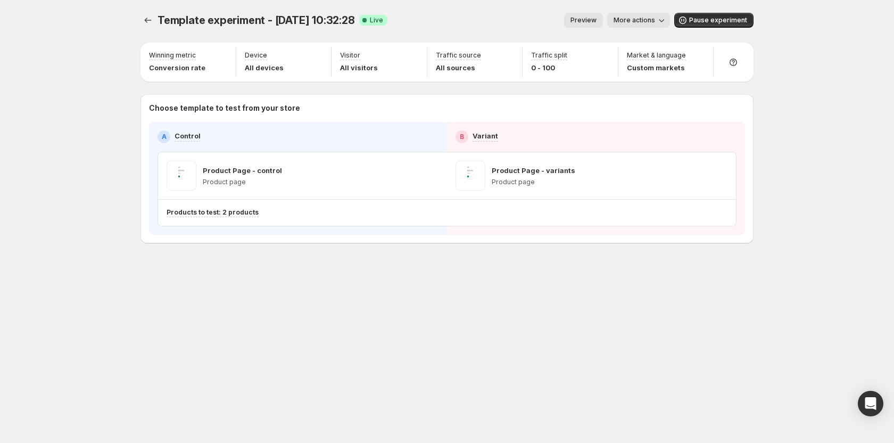
click at [707, 29] on div "Template experiment - Oct 2, 10:32:28. This page is ready Template experiment -…" at bounding box center [446, 20] width 613 height 40
click at [711, 26] on button "Pause experiment" at bounding box center [713, 20] width 79 height 15
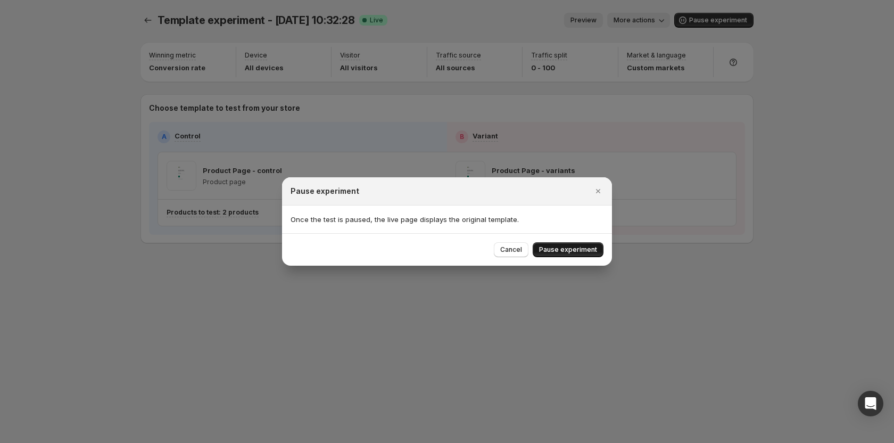
click at [590, 246] on span "Pause experiment" at bounding box center [568, 249] width 58 height 9
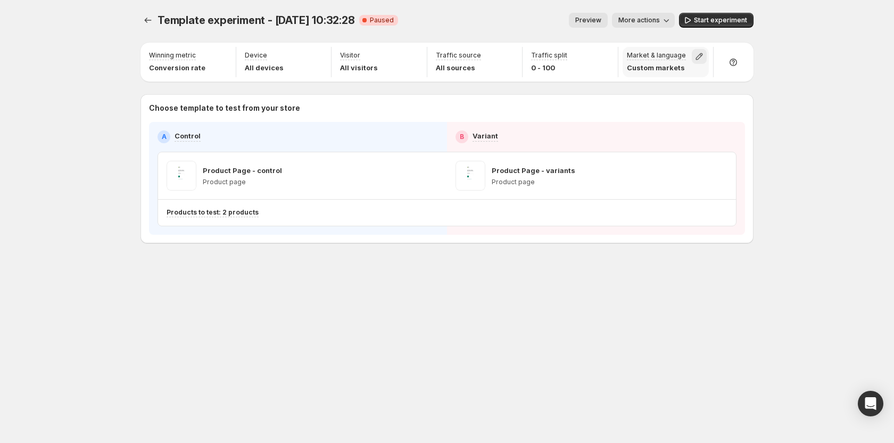
click at [701, 56] on icon "button" at bounding box center [699, 56] width 7 height 7
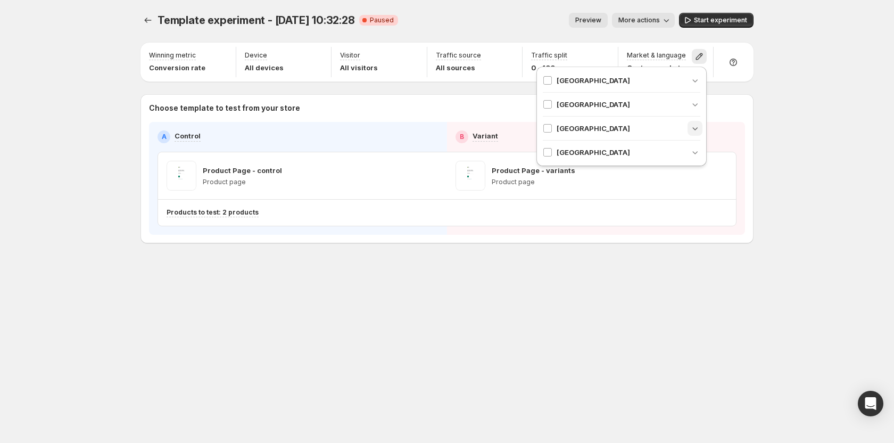
click at [696, 127] on icon "button" at bounding box center [695, 128] width 11 height 11
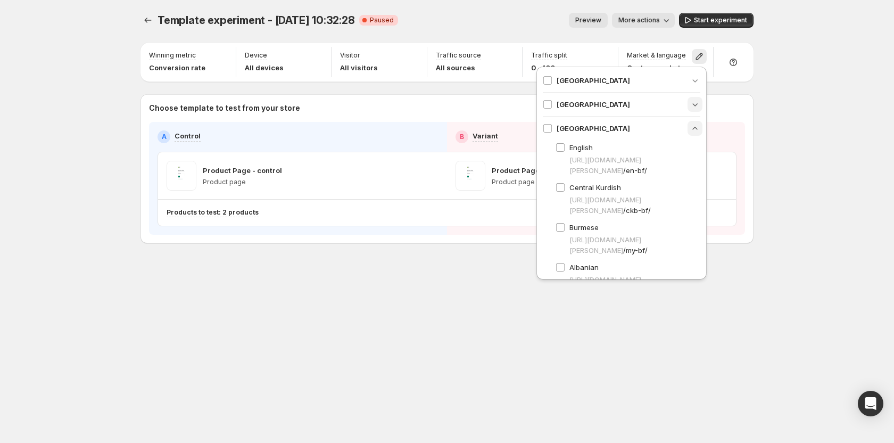
click at [690, 103] on icon "button" at bounding box center [695, 104] width 11 height 11
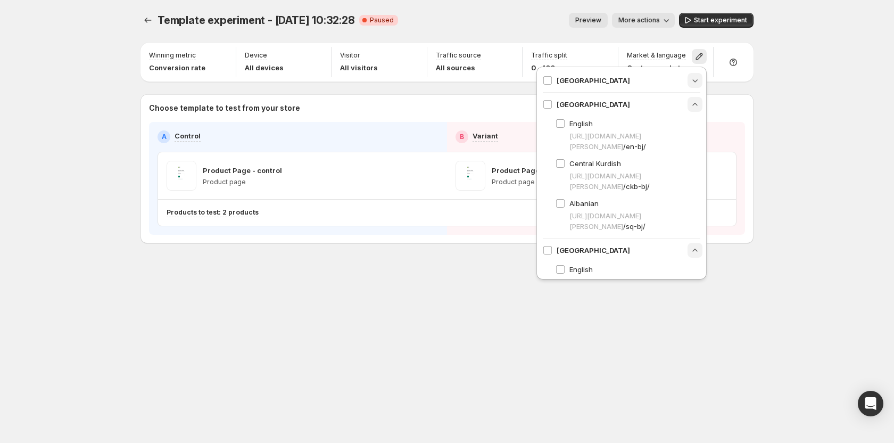
click at [690, 85] on icon "button" at bounding box center [695, 80] width 11 height 11
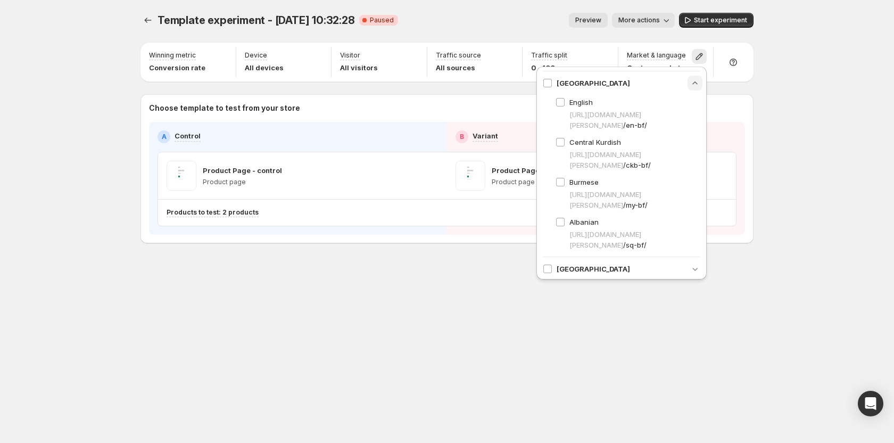
scroll to position [292, 0]
click at [690, 261] on icon "button" at bounding box center [695, 265] width 11 height 11
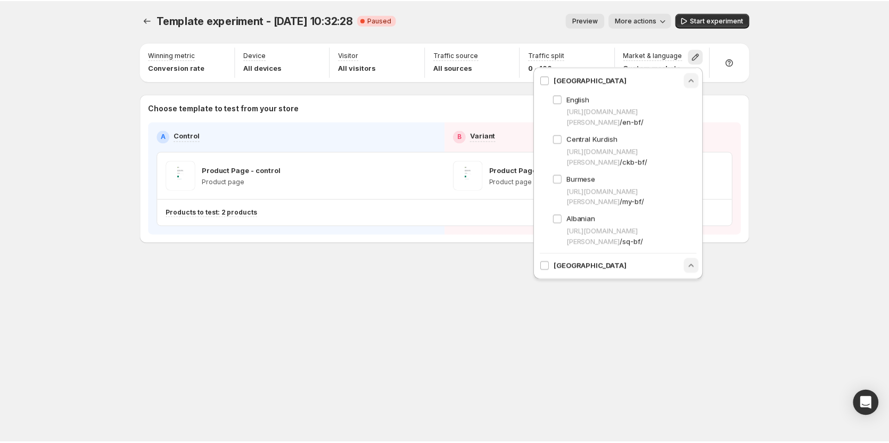
scroll to position [334, 0]
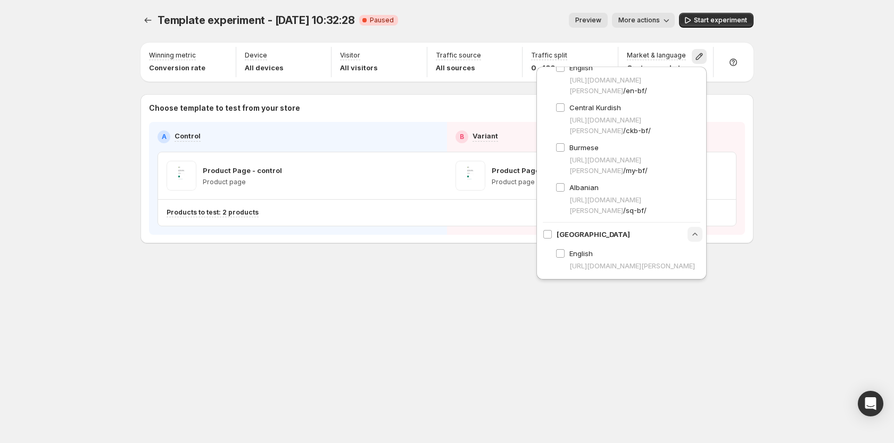
click at [98, 102] on div "Template experiment - Oct 2, 10:32:28. This page is ready Template experiment -…" at bounding box center [447, 221] width 894 height 443
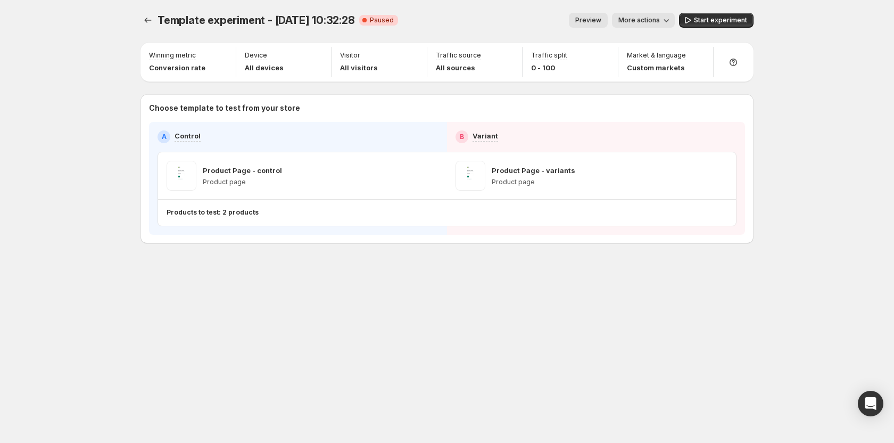
click at [646, 322] on div "Template experiment - Oct 2, 10:32:28. This page is ready Template experiment -…" at bounding box center [447, 221] width 638 height 443
drag, startPoint x: 560, startPoint y: 279, endPoint x: 542, endPoint y: 266, distance: 22.0
click at [559, 279] on div "Template experiment - Oct 2, 10:32:28. This page is ready Template experiment -…" at bounding box center [447, 150] width 638 height 301
click at [543, 266] on div "Template experiment - Oct 2, 10:32:28. This page is ready Template experiment -…" at bounding box center [447, 150] width 638 height 301
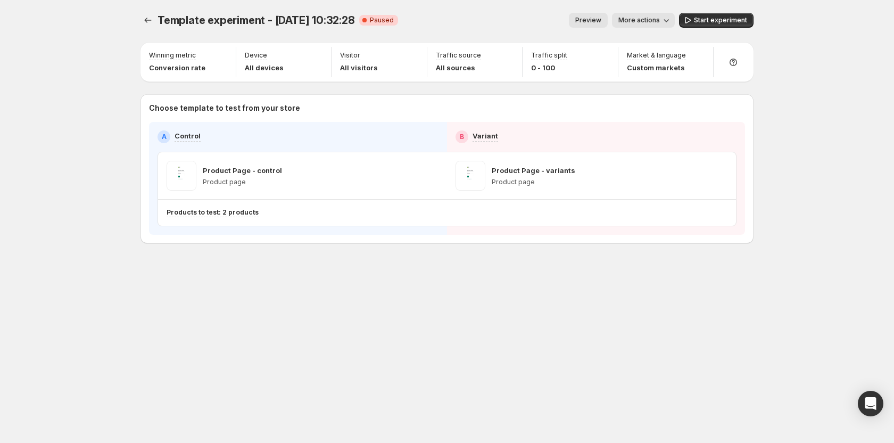
click at [552, 268] on div "Template experiment - Oct 2, 10:32:28. This page is ready Template experiment -…" at bounding box center [447, 150] width 638 height 301
click at [696, 57] on icon "button" at bounding box center [699, 56] width 11 height 11
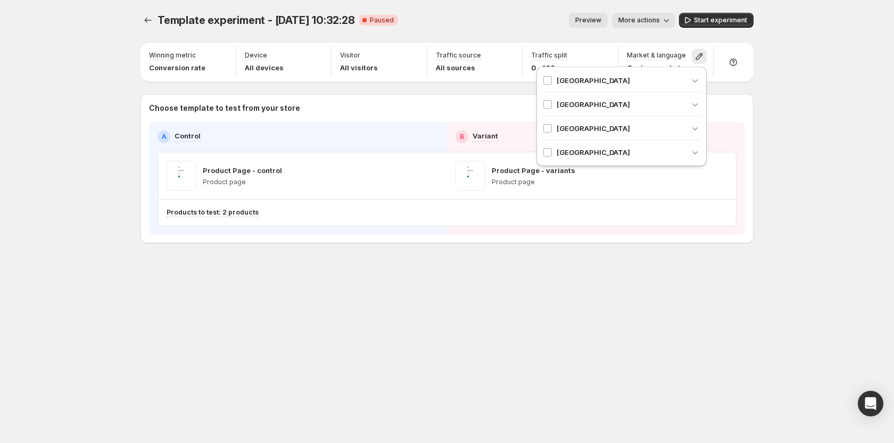
click at [499, 340] on div "Template experiment - Oct 2, 10:32:28. This page is ready Template experiment -…" at bounding box center [447, 221] width 638 height 443
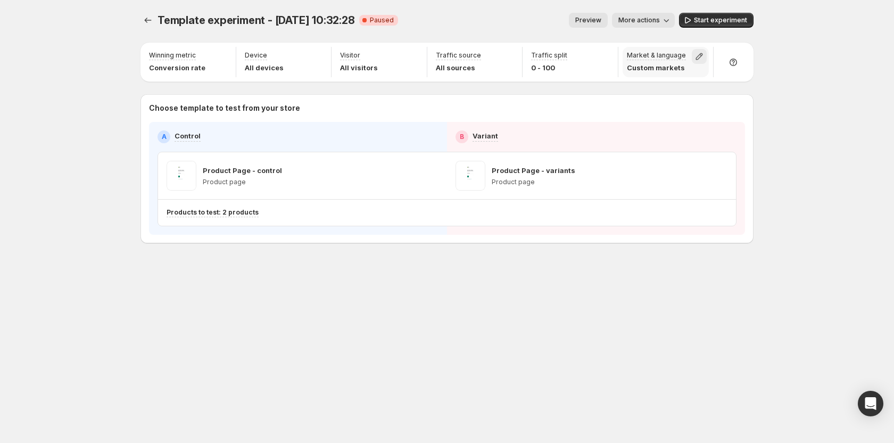
click at [696, 61] on icon "button" at bounding box center [699, 56] width 11 height 11
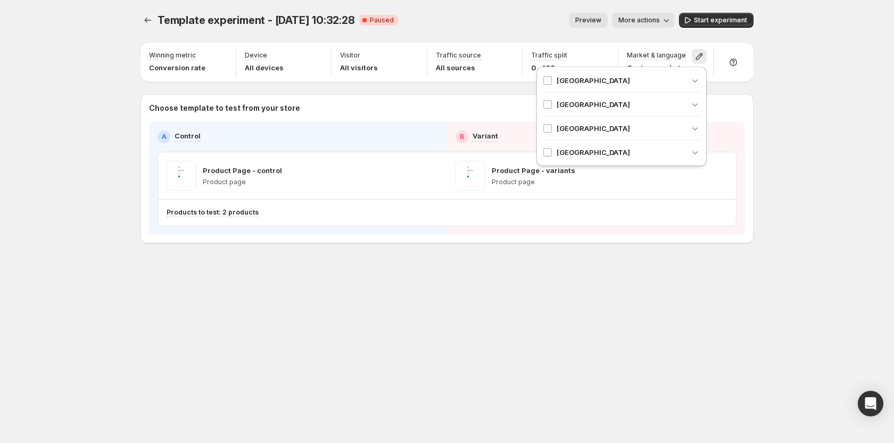
click at [479, 273] on div "Template experiment - Oct 2, 10:32:28. This page is ready Template experiment -…" at bounding box center [447, 150] width 638 height 301
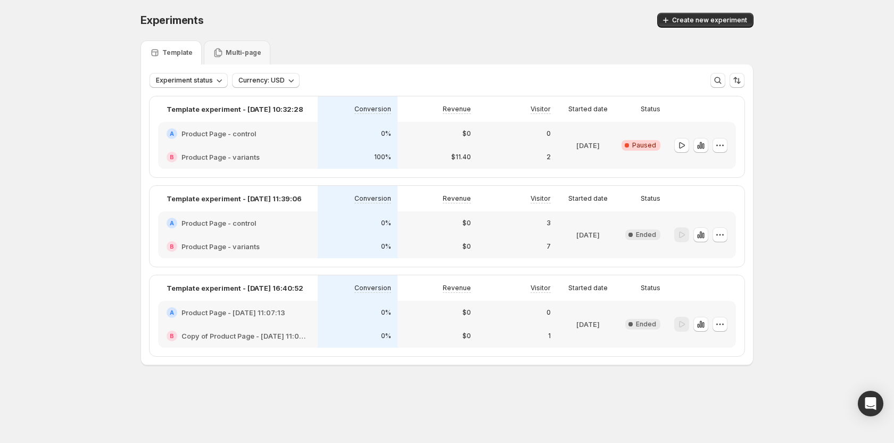
click at [180, 48] on div "Template" at bounding box center [171, 52] width 43 height 11
click at [236, 48] on div "Multi-page" at bounding box center [237, 52] width 48 height 11
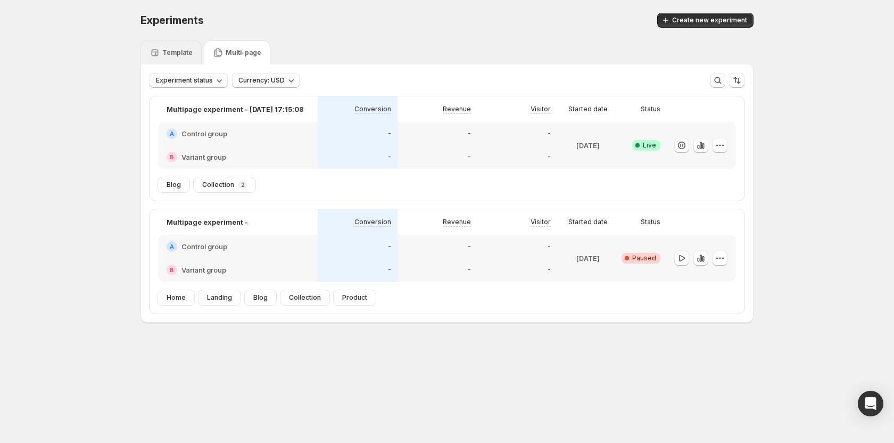
click at [178, 49] on p "Template" at bounding box center [177, 52] width 30 height 9
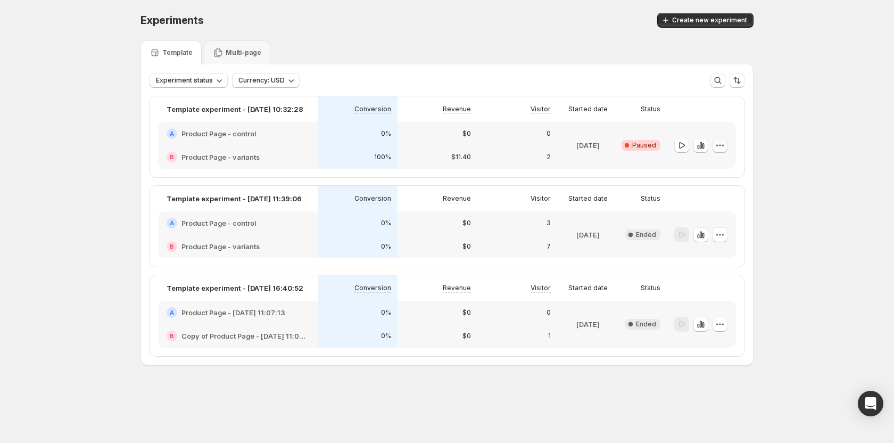
click at [718, 143] on icon "button" at bounding box center [720, 145] width 11 height 11
click at [695, 168] on icon "button" at bounding box center [692, 167] width 11 height 11
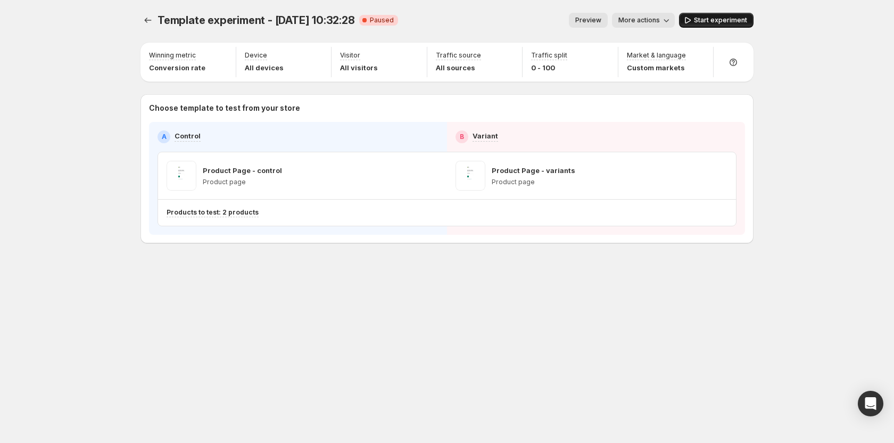
click at [716, 16] on span "Start experiment" at bounding box center [720, 20] width 53 height 9
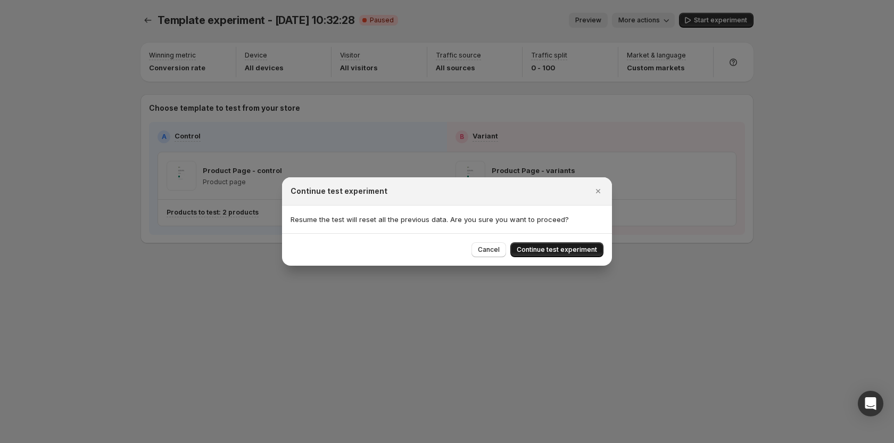
click at [550, 249] on span "Continue test experiment" at bounding box center [557, 249] width 80 height 9
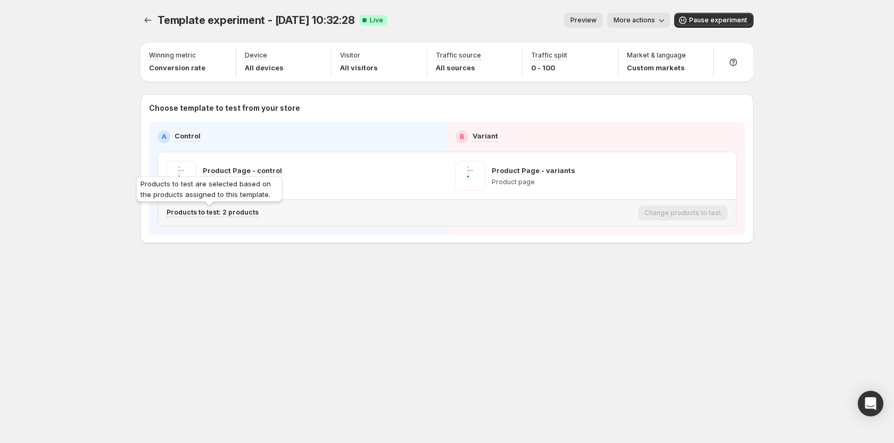
click at [223, 214] on p "Products to test: 2 products" at bounding box center [213, 212] width 92 height 9
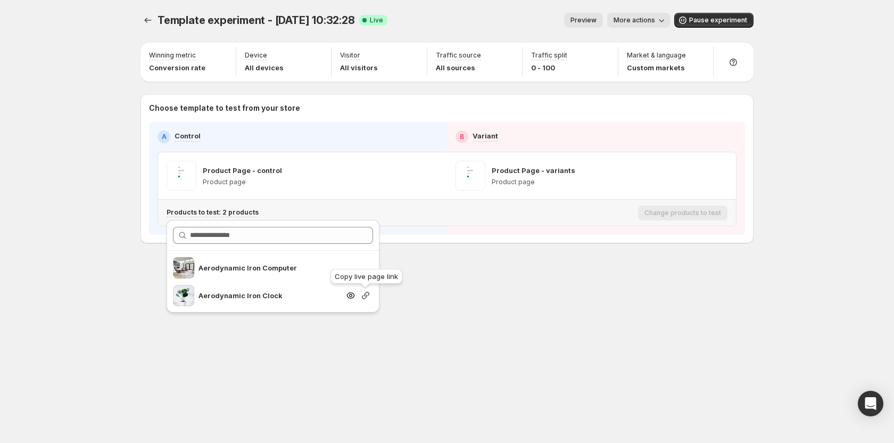
click at [361, 295] on icon "button" at bounding box center [365, 295] width 11 height 11
click at [681, 365] on div "Template experiment - Oct 2, 10:32:28. This page is ready Template experiment -…" at bounding box center [447, 221] width 638 height 443
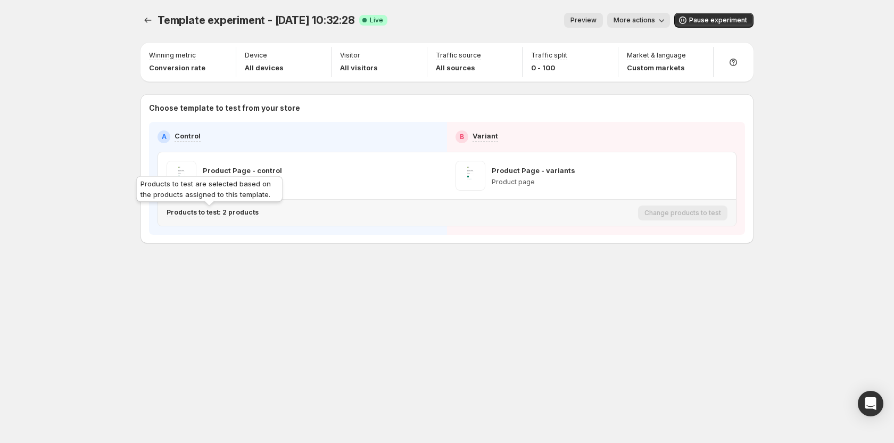
click at [245, 211] on p "Products to test: 2 products" at bounding box center [213, 212] width 92 height 9
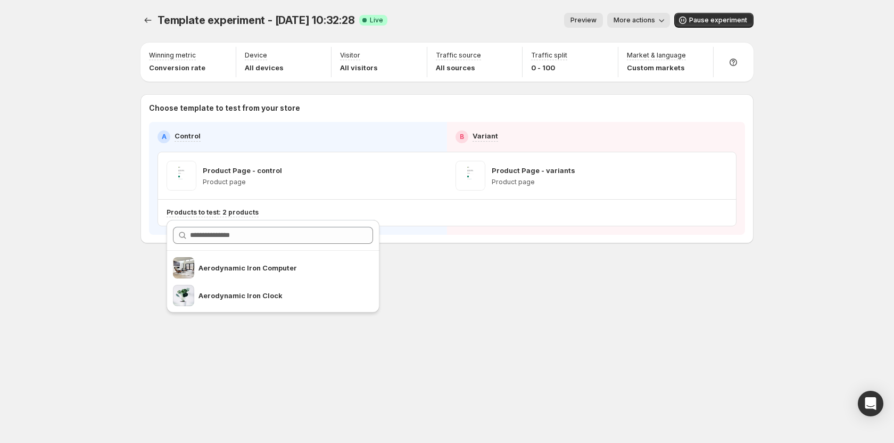
click at [136, 231] on div "Template experiment - Oct 2, 10:32:28. This page is ready Template experiment -…" at bounding box center [447, 150] width 638 height 301
